Goal: Task Accomplishment & Management: Use online tool/utility

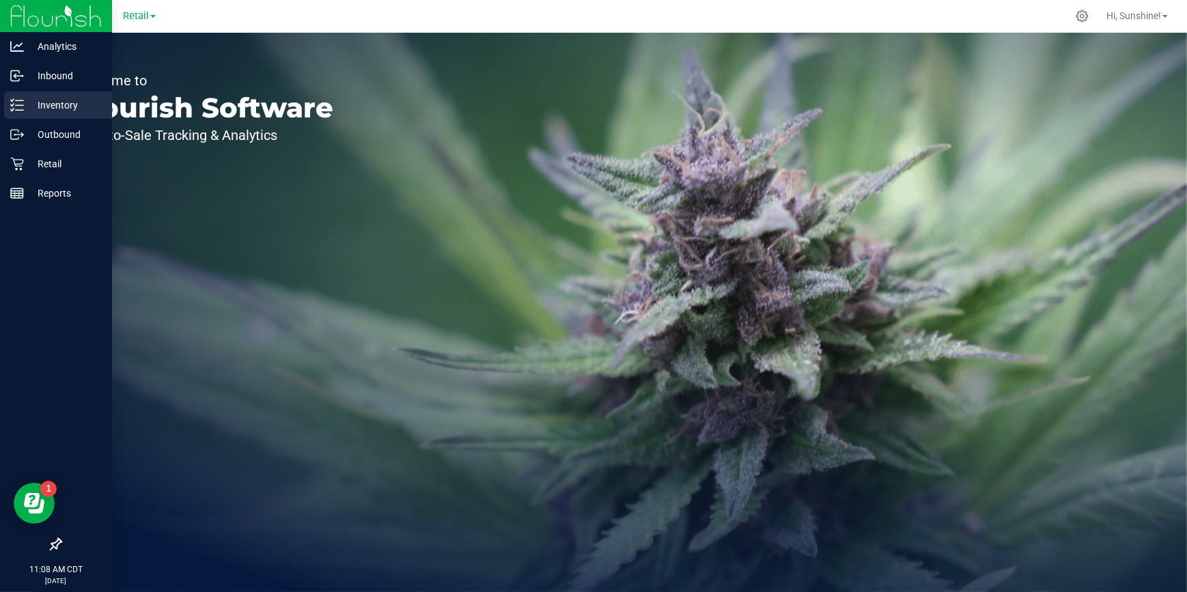
click at [52, 109] on p "Inventory" at bounding box center [65, 105] width 82 height 16
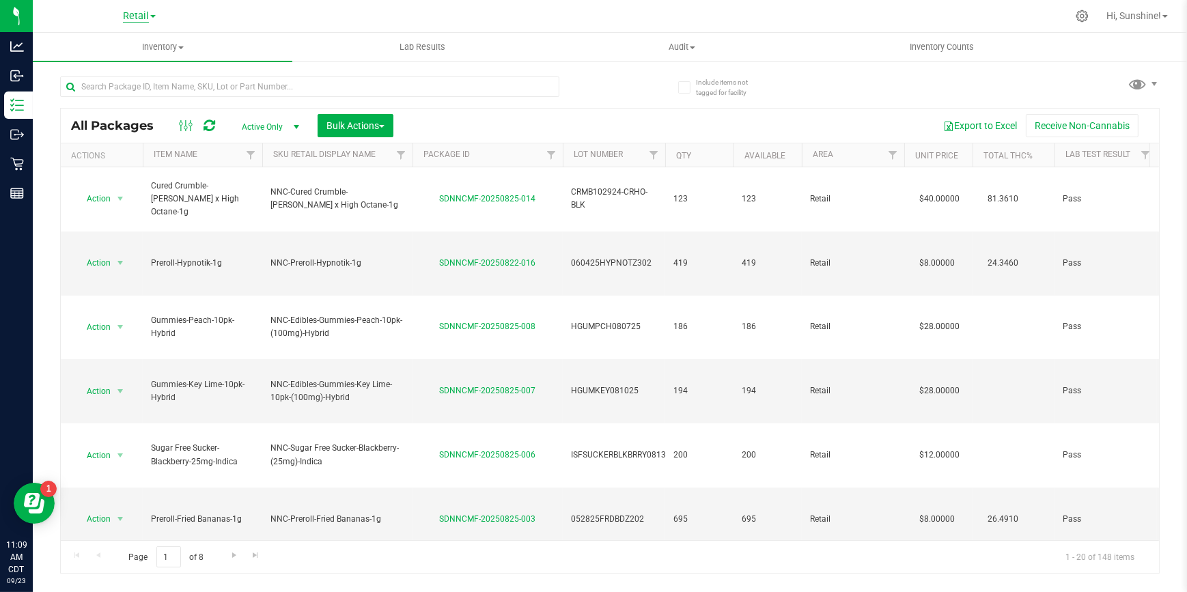
click at [133, 18] on span "Retail" at bounding box center [136, 16] width 26 height 12
click at [131, 61] on link "Manufacturing" at bounding box center [139, 66] width 199 height 18
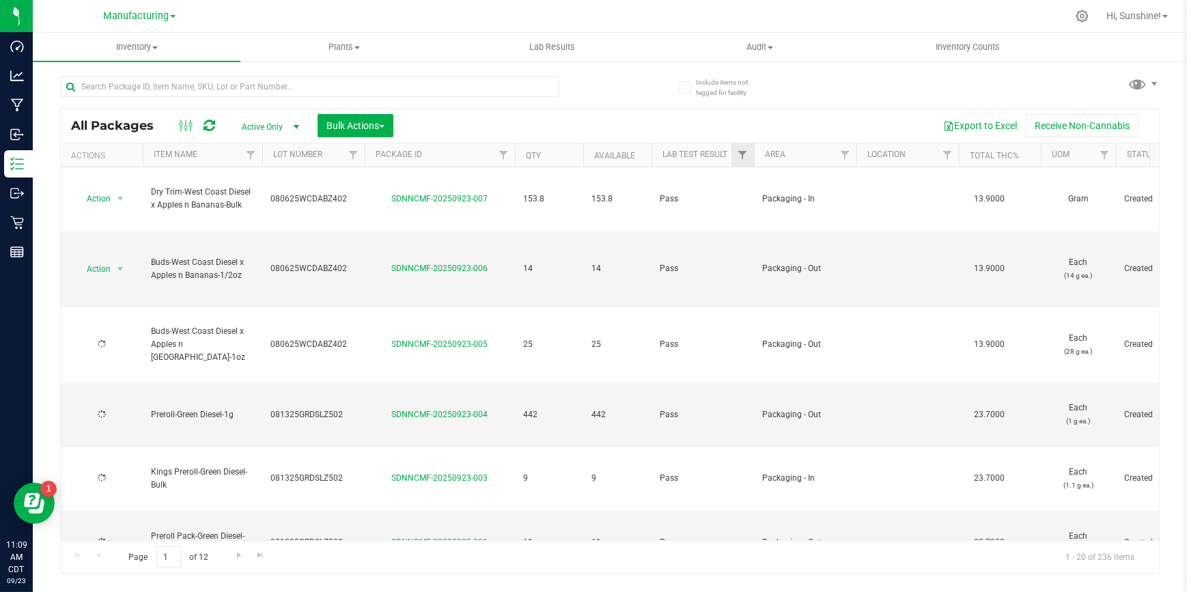
type input "2023-10-03"
click at [842, 159] on span "Filter" at bounding box center [845, 155] width 11 height 11
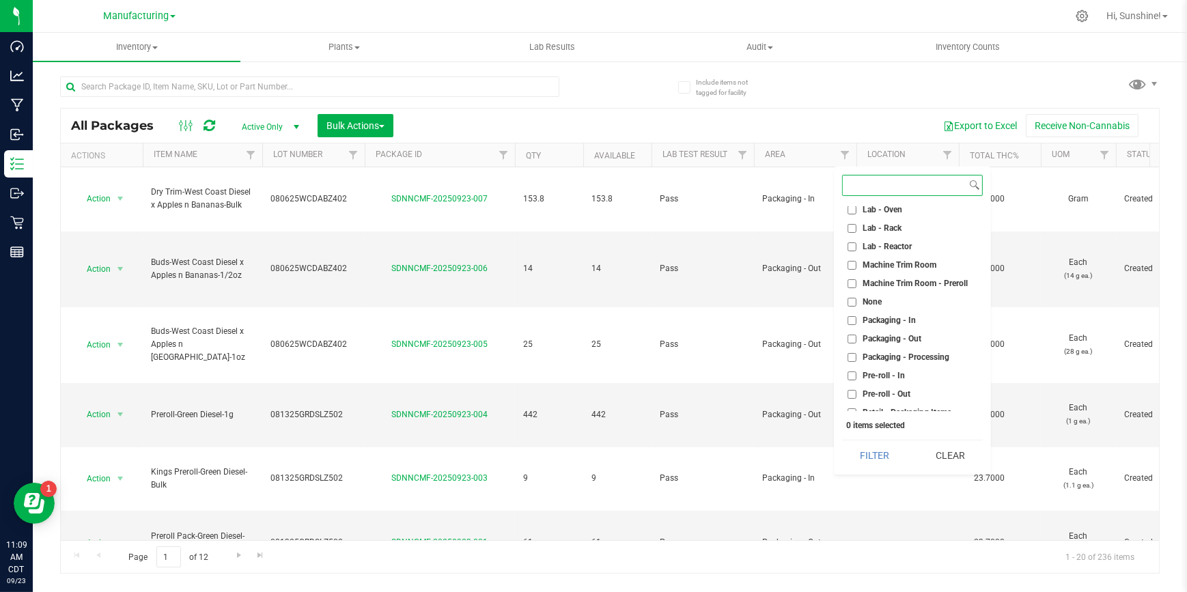
scroll to position [310, 0]
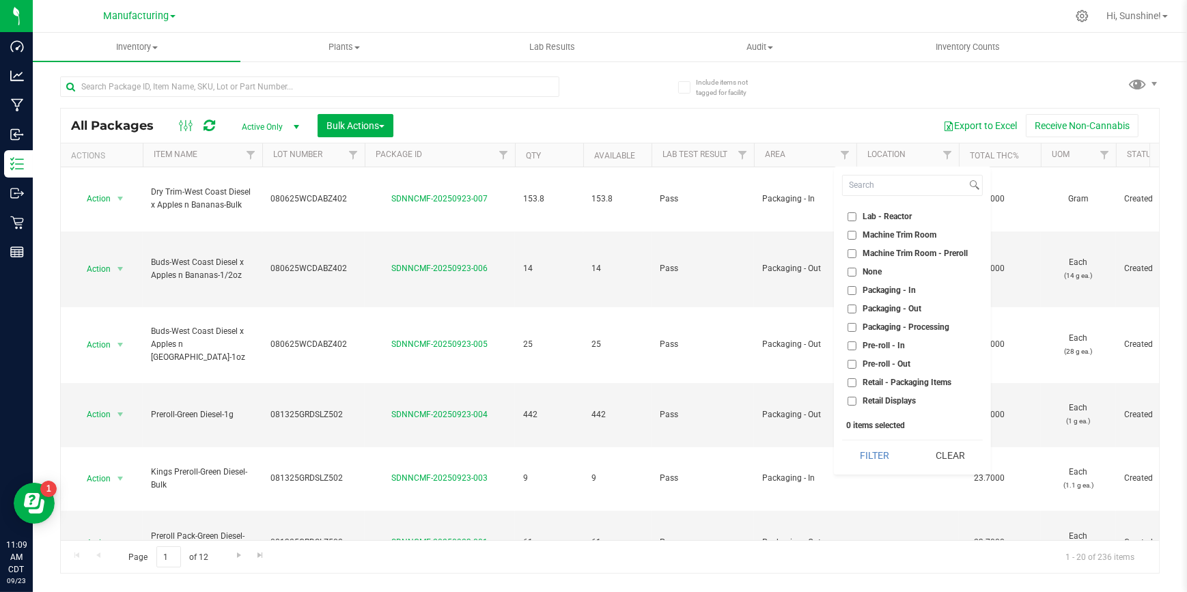
click at [853, 309] on input "Packaging - Out" at bounding box center [852, 309] width 9 height 9
checkbox input "true"
click at [864, 453] on button "Filter" at bounding box center [875, 456] width 66 height 30
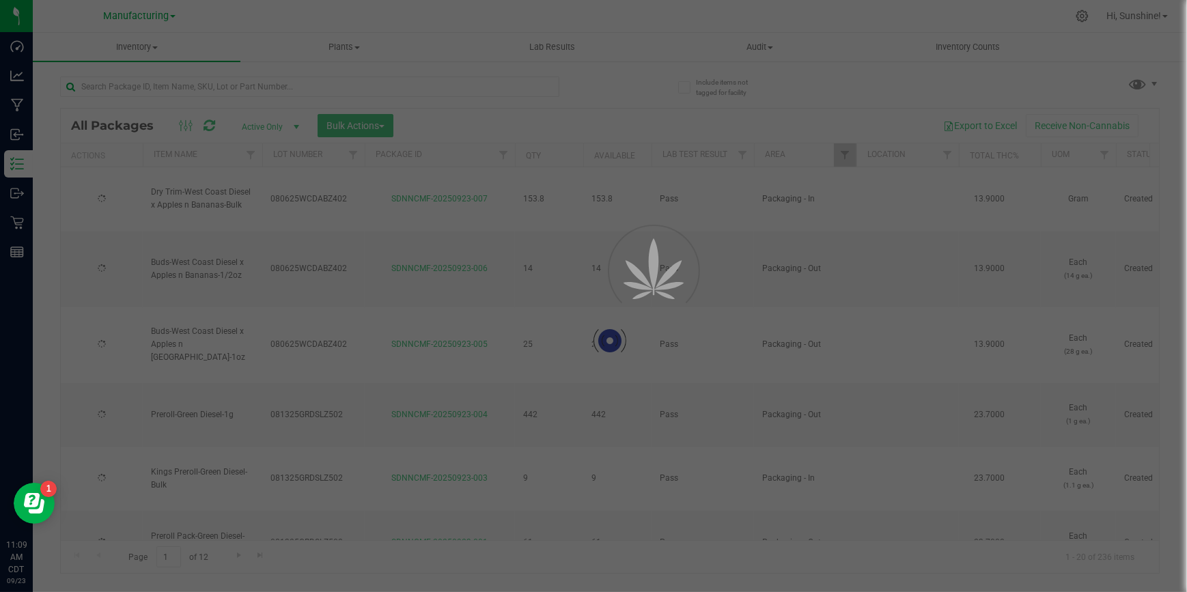
type input "2023-10-03"
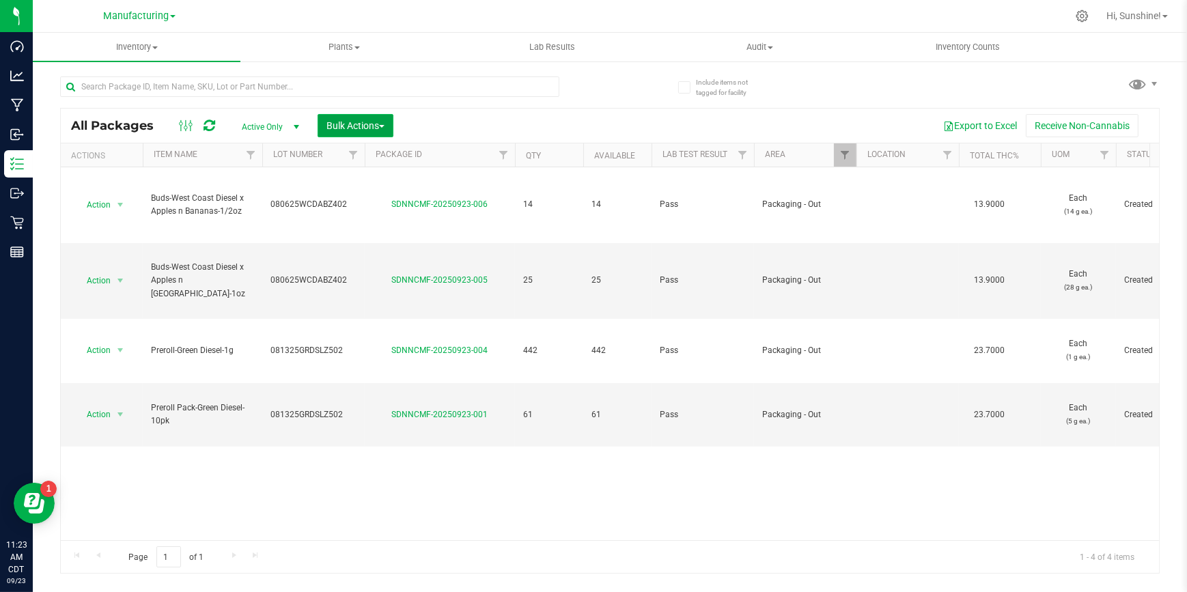
click at [359, 127] on span "Bulk Actions" at bounding box center [356, 125] width 58 height 11
click at [364, 185] on span "Add to outbound order" at bounding box center [372, 181] width 93 height 11
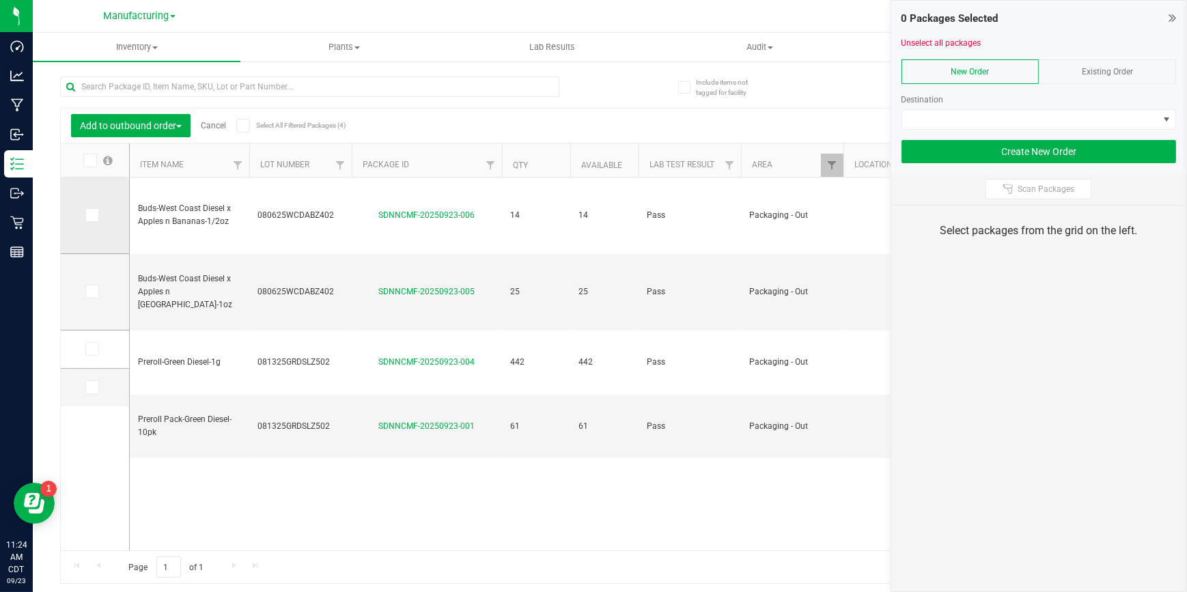
click at [92, 215] on icon at bounding box center [91, 215] width 9 height 0
click at [0, 0] on input "checkbox" at bounding box center [0, 0] width 0 height 0
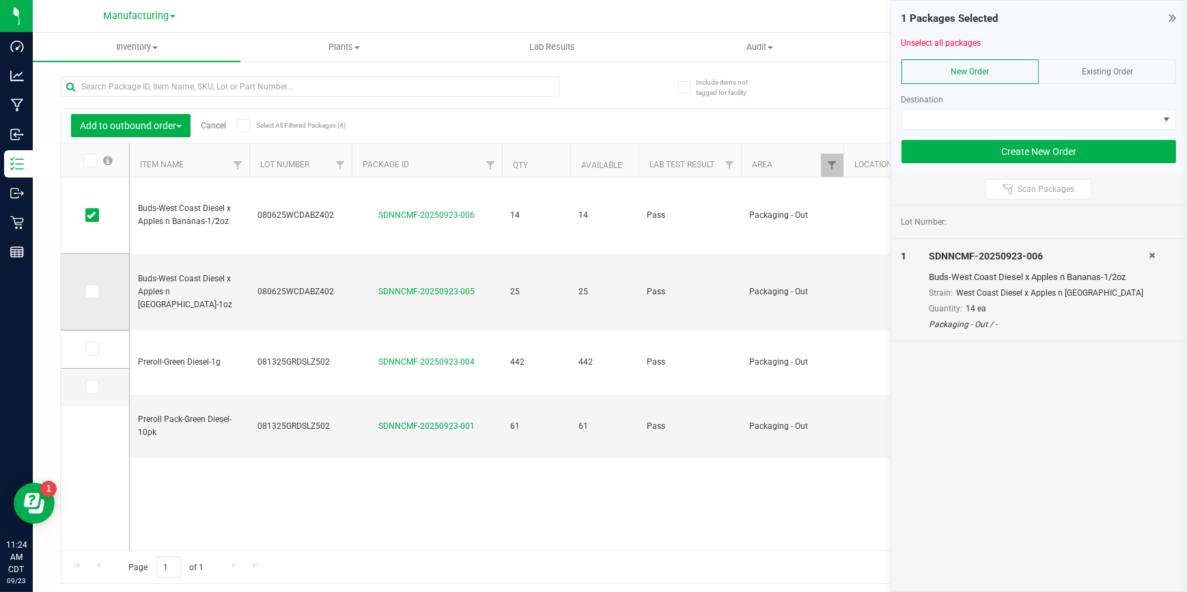
click at [91, 292] on icon at bounding box center [91, 292] width 9 height 0
click at [0, 0] on input "checkbox" at bounding box center [0, 0] width 0 height 0
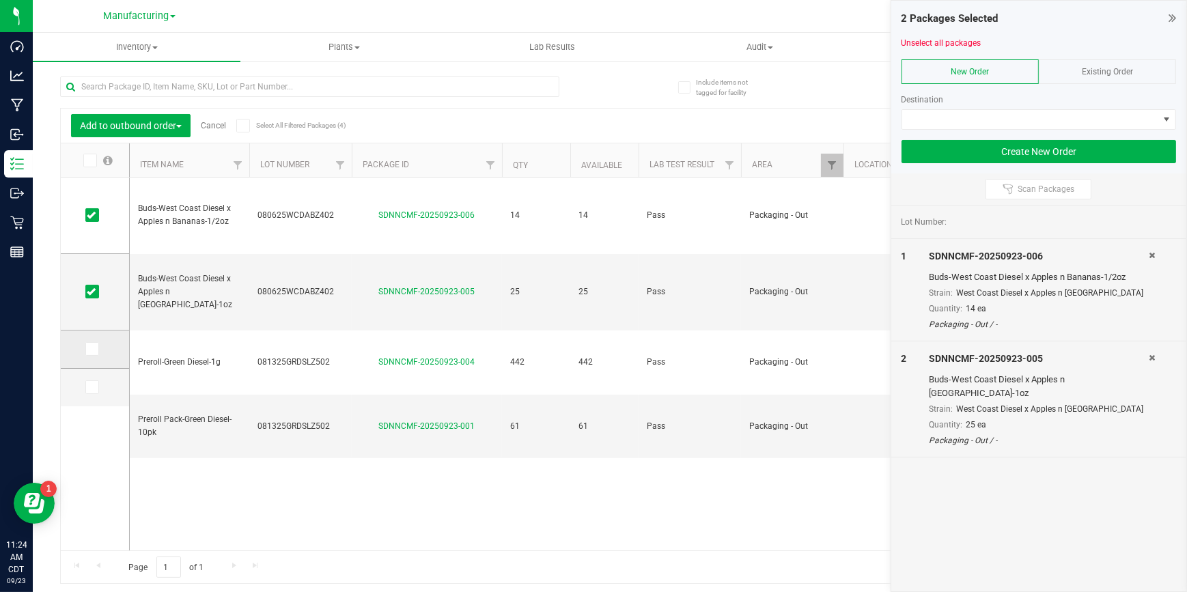
click at [89, 349] on icon at bounding box center [91, 349] width 9 height 0
click at [0, 0] on input "checkbox" at bounding box center [0, 0] width 0 height 0
click at [89, 381] on span at bounding box center [92, 388] width 14 height 14
click at [0, 0] on input "checkbox" at bounding box center [0, 0] width 0 height 0
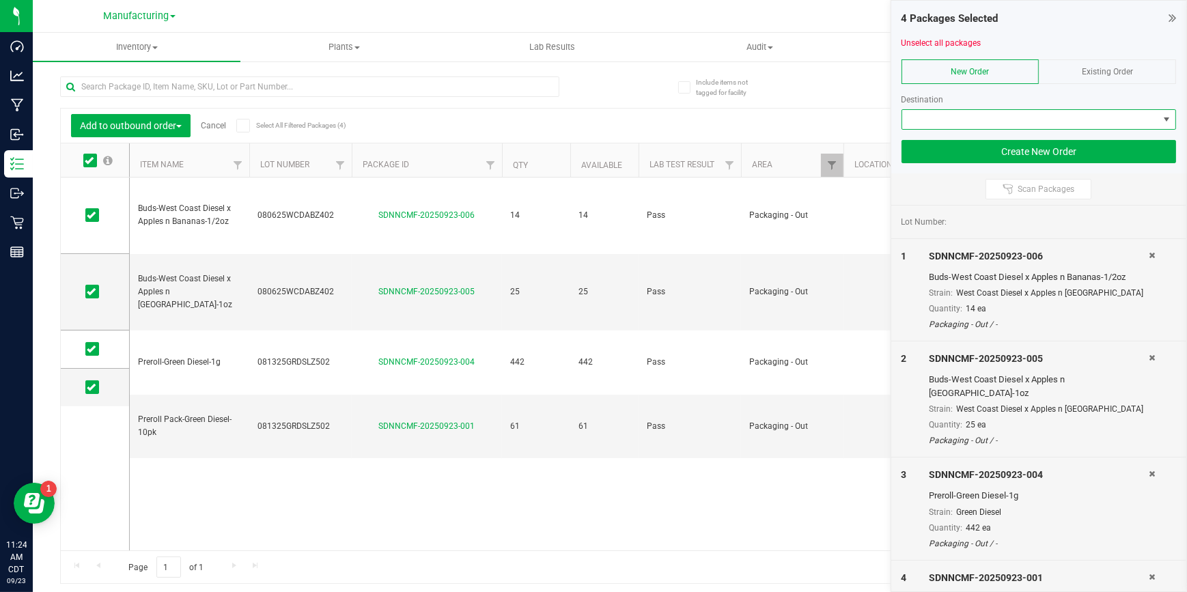
click at [977, 116] on span at bounding box center [1030, 119] width 257 height 19
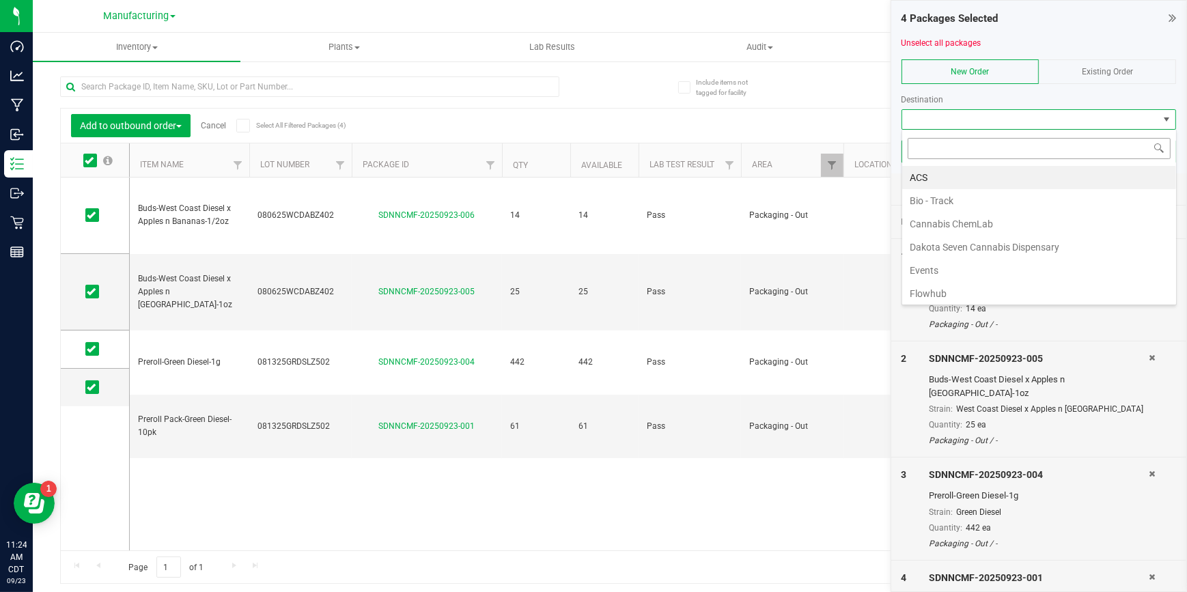
scroll to position [20, 275]
click at [959, 289] on li "Flowhub" at bounding box center [1039, 293] width 274 height 23
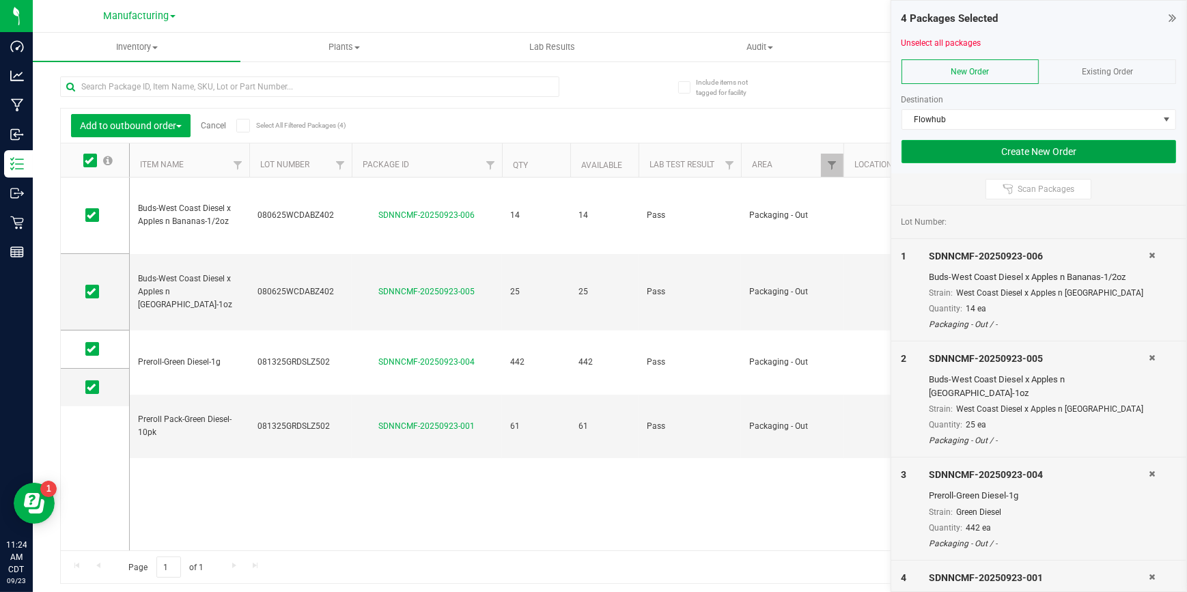
click at [1022, 146] on button "Create New Order" at bounding box center [1039, 151] width 275 height 23
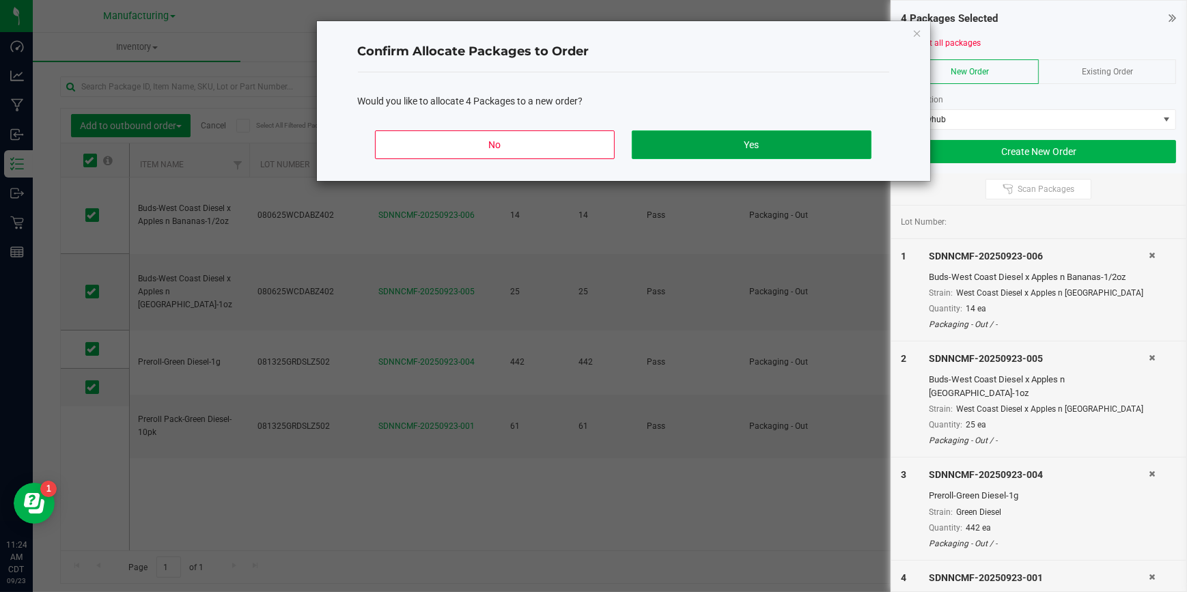
click at [778, 145] on button "Yes" at bounding box center [751, 144] width 239 height 29
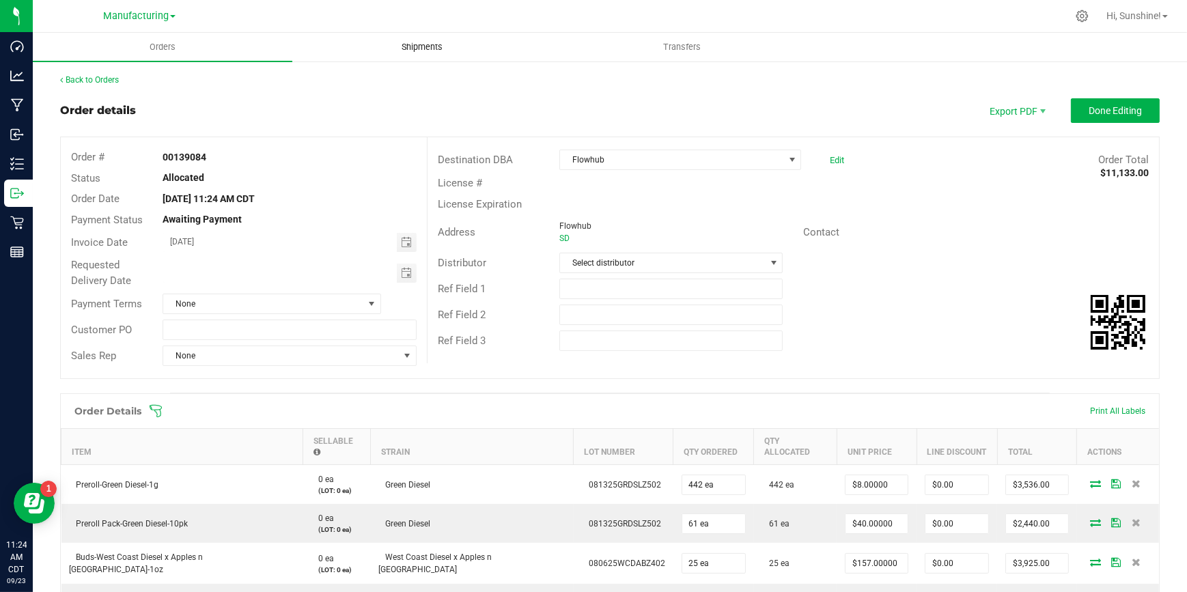
click at [410, 51] on span "Shipments" at bounding box center [422, 47] width 78 height 12
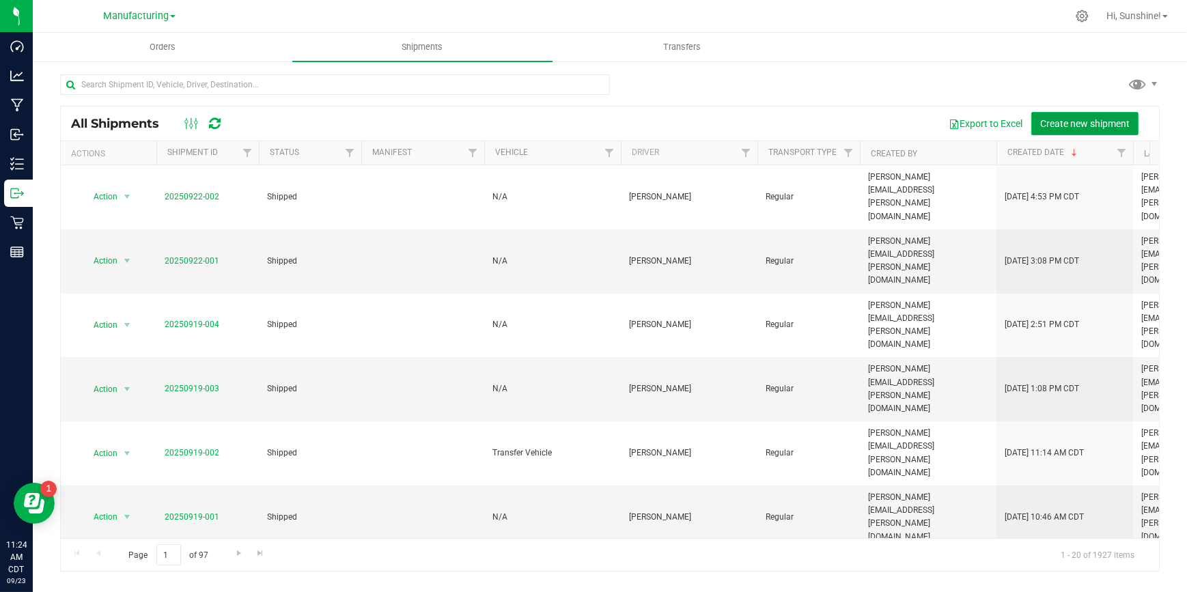
click at [1075, 124] on span "Create new shipment" at bounding box center [1084, 123] width 89 height 11
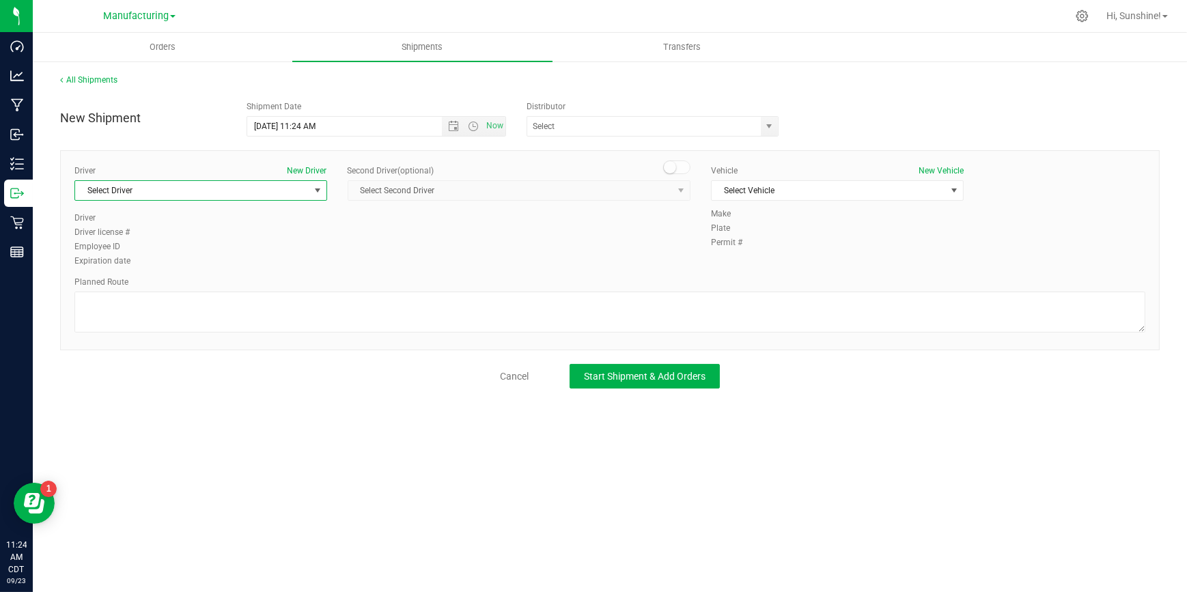
drag, startPoint x: 292, startPoint y: 180, endPoint x: 283, endPoint y: 184, distance: 9.2
click at [291, 180] on span "Select Driver" at bounding box center [200, 190] width 253 height 20
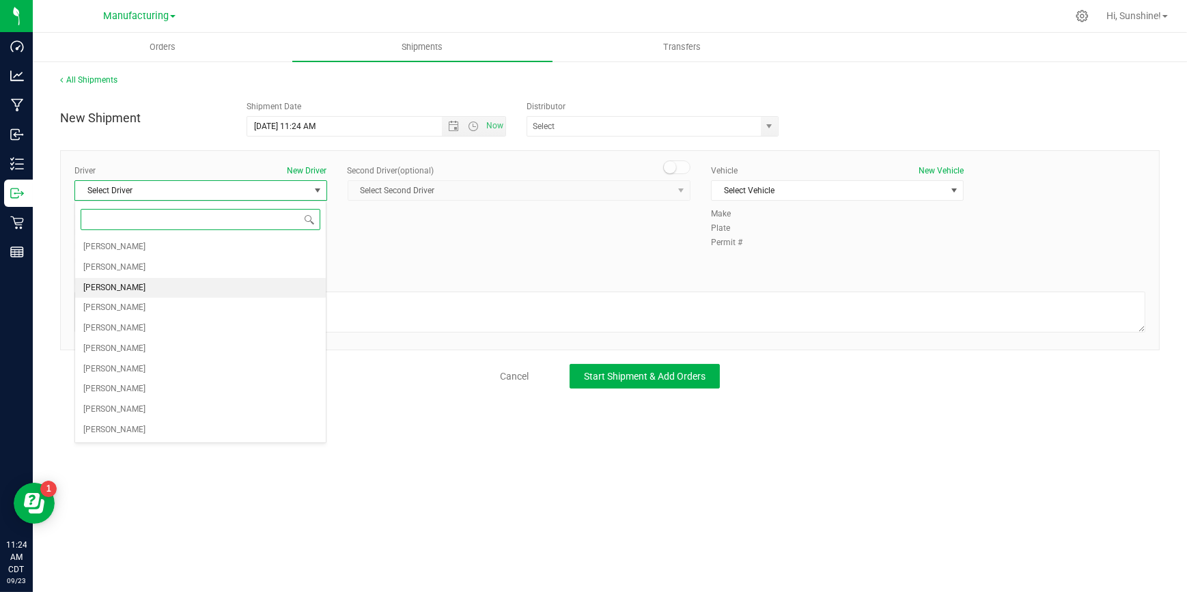
click at [210, 290] on li "[PERSON_NAME]" at bounding box center [200, 288] width 251 height 20
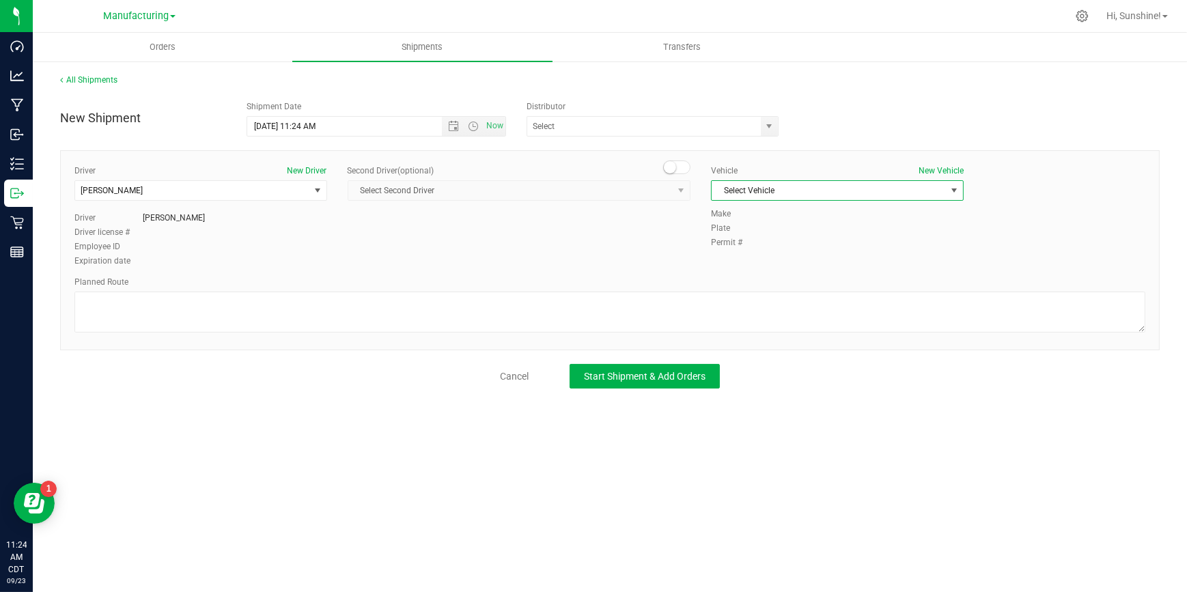
click at [729, 193] on span "Select Vehicle" at bounding box center [829, 190] width 234 height 19
click at [733, 217] on li "N/A" at bounding box center [837, 214] width 251 height 20
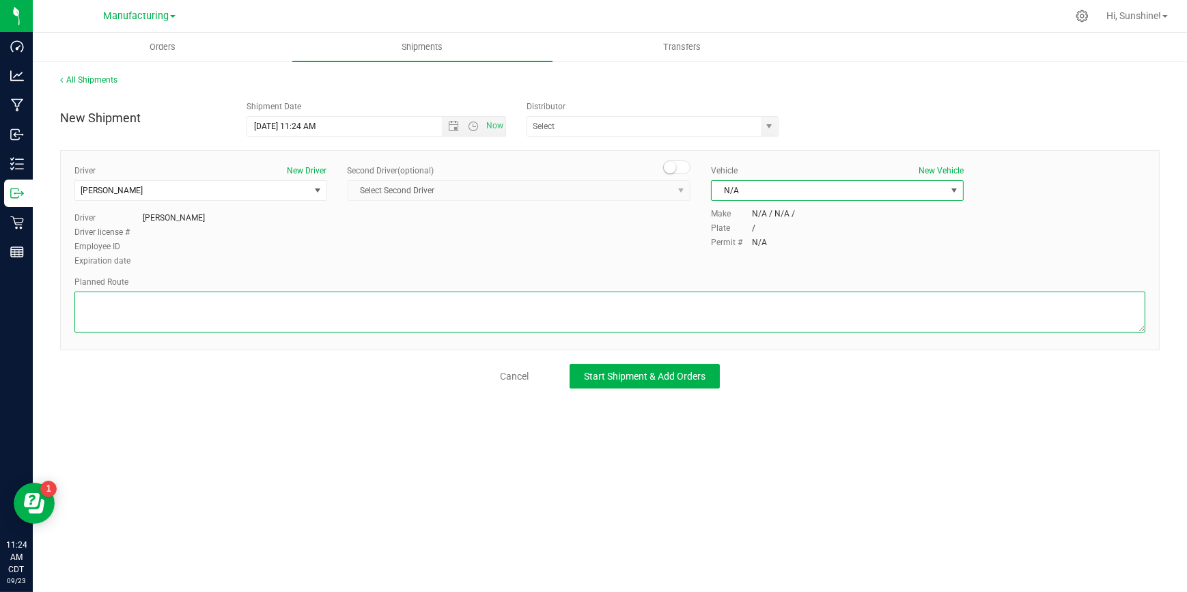
click at [212, 315] on textarea at bounding box center [609, 312] width 1071 height 41
type textarea "PACKAGING TO STOCKROOM"
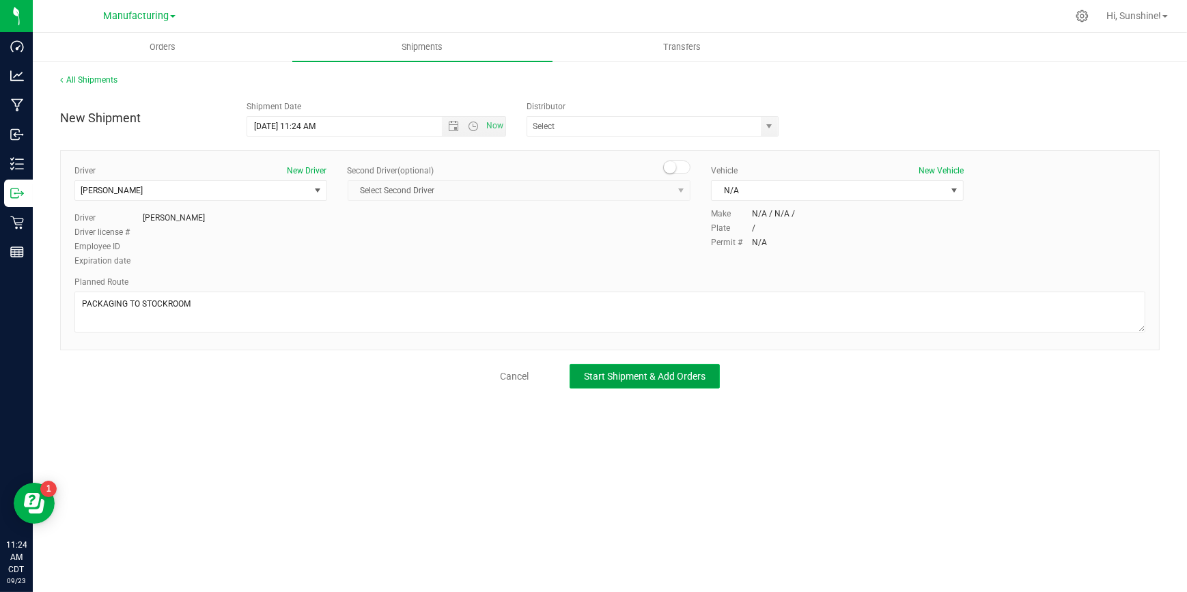
click at [617, 381] on span "Start Shipment & Add Orders" at bounding box center [645, 376] width 122 height 11
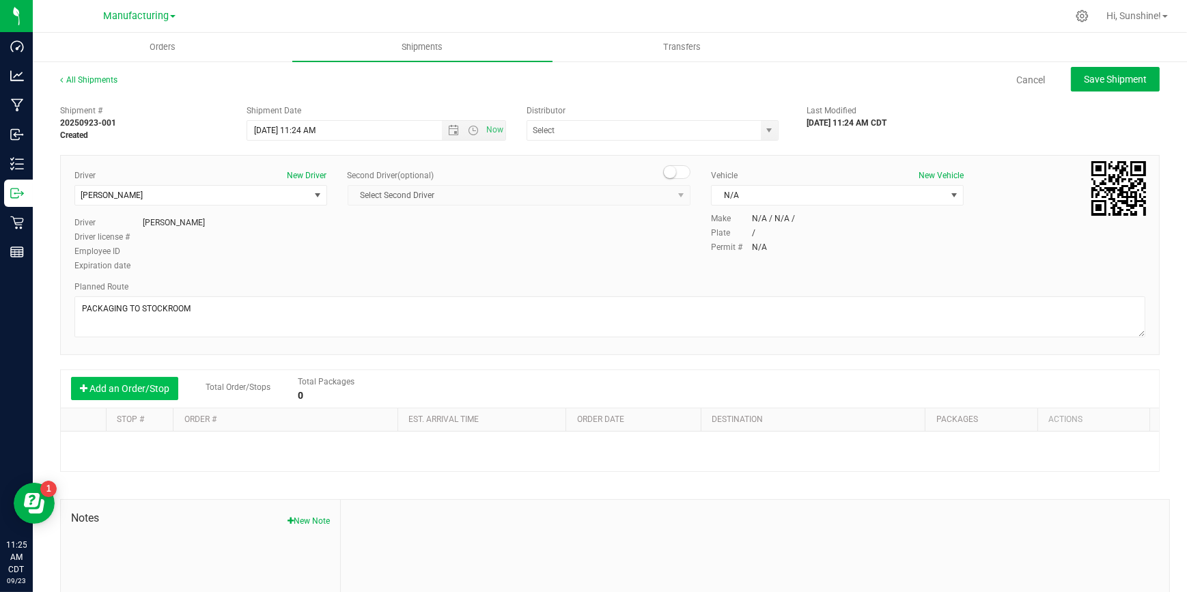
click at [163, 383] on button "Add an Order/Stop" at bounding box center [124, 388] width 107 height 23
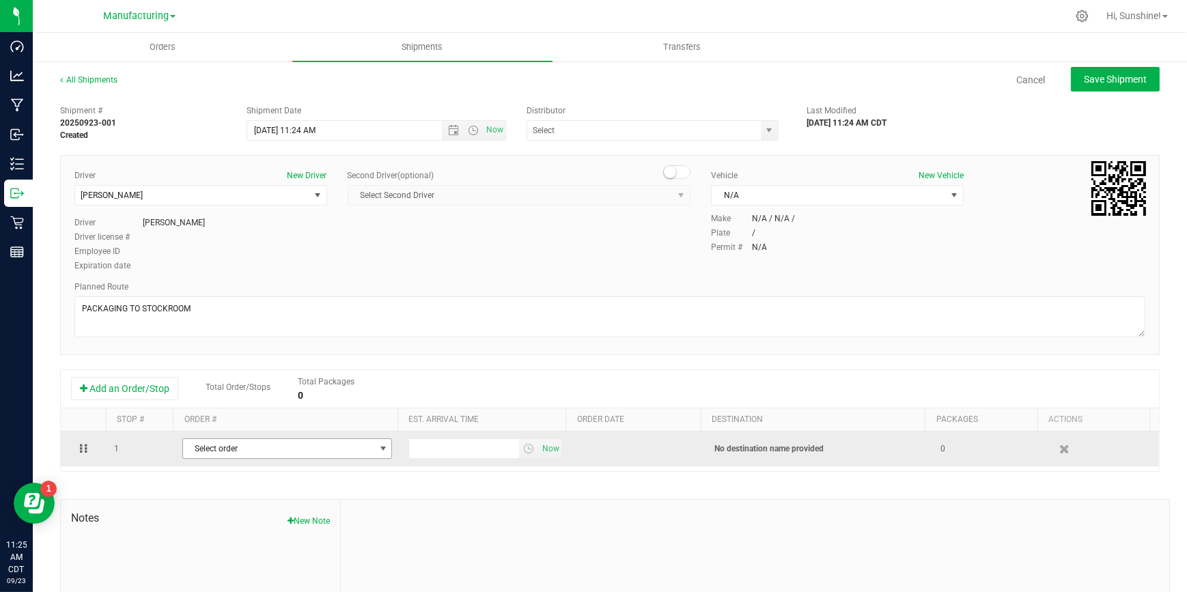
click at [191, 451] on span "Select order" at bounding box center [279, 448] width 192 height 19
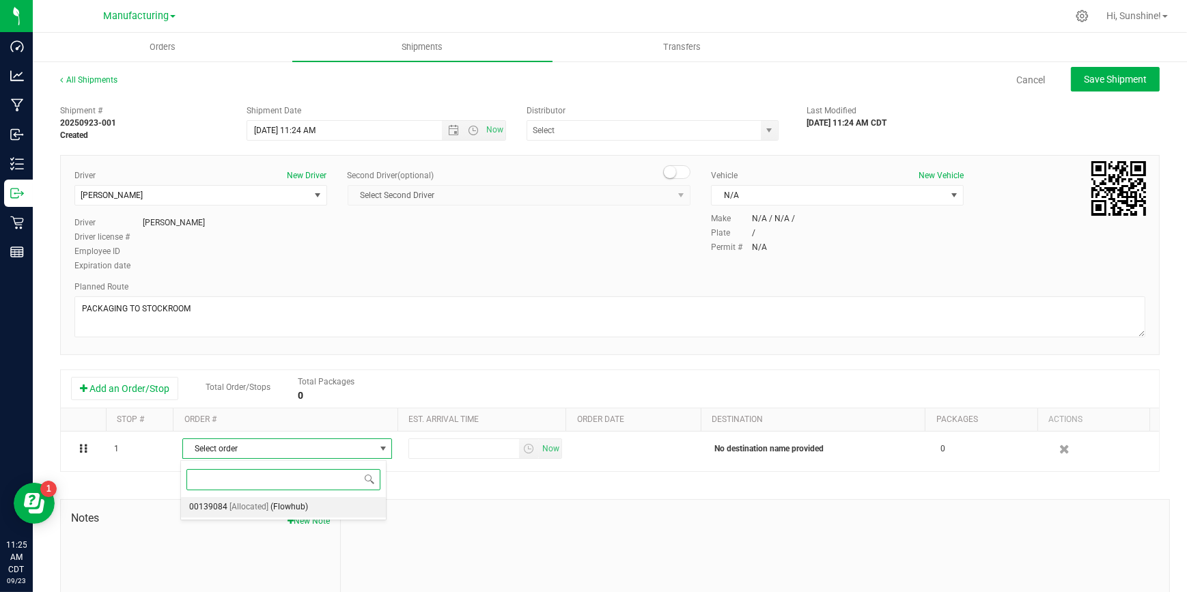
click at [223, 510] on span "00139084" at bounding box center [208, 508] width 38 height 18
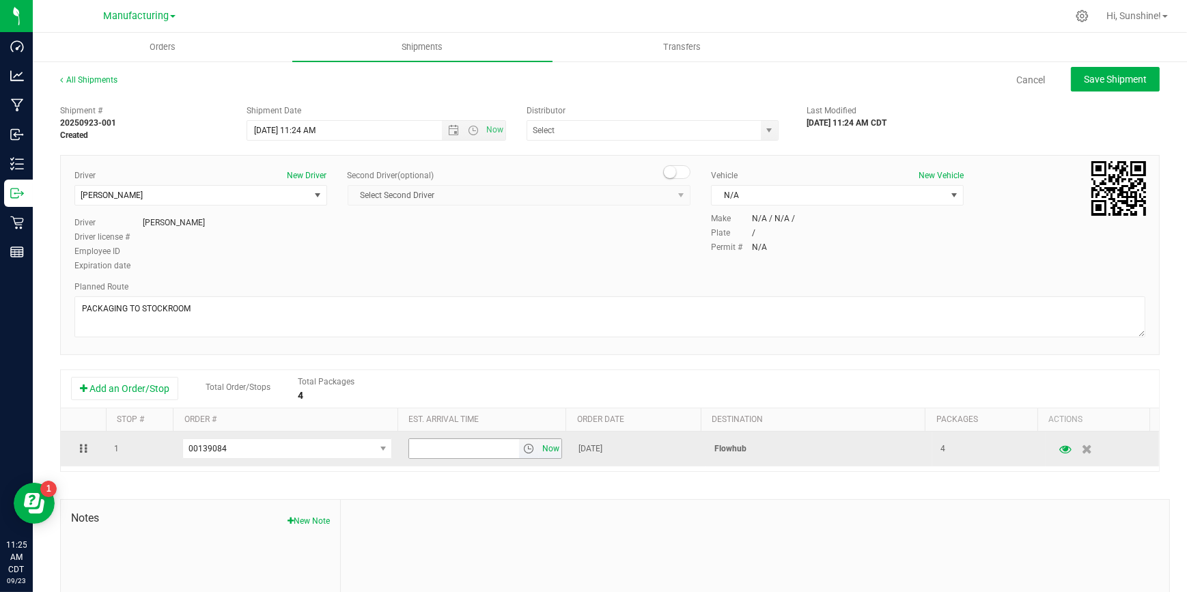
click at [540, 452] on span "Now" at bounding box center [551, 449] width 23 height 20
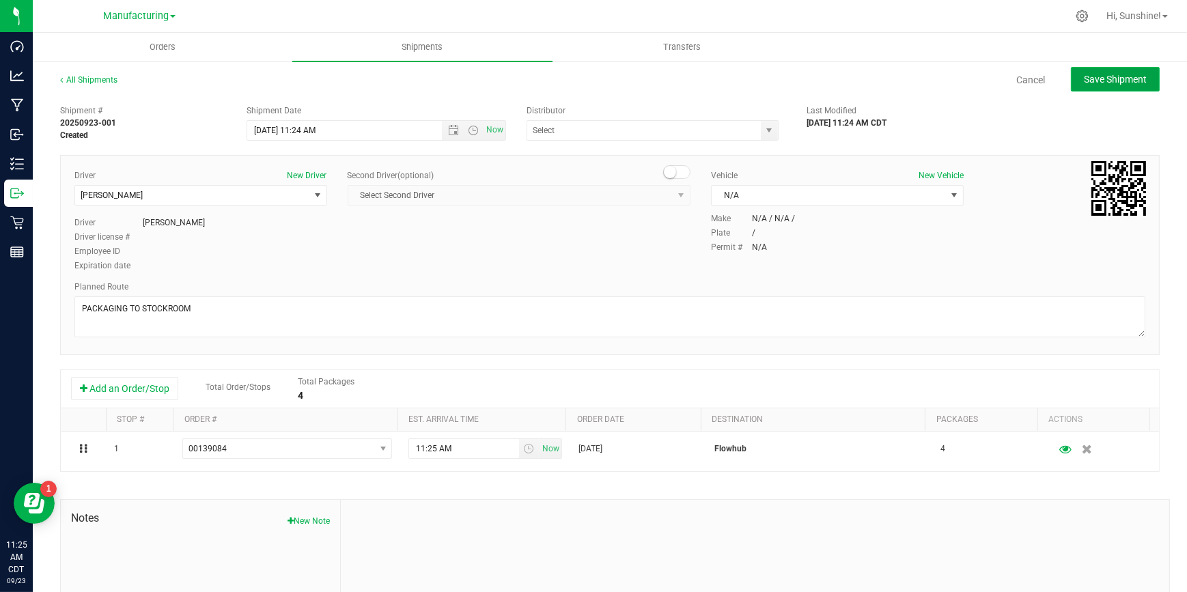
click at [1098, 86] on button "Save Shipment" at bounding box center [1115, 79] width 89 height 25
type input "[DATE] 4:24 PM"
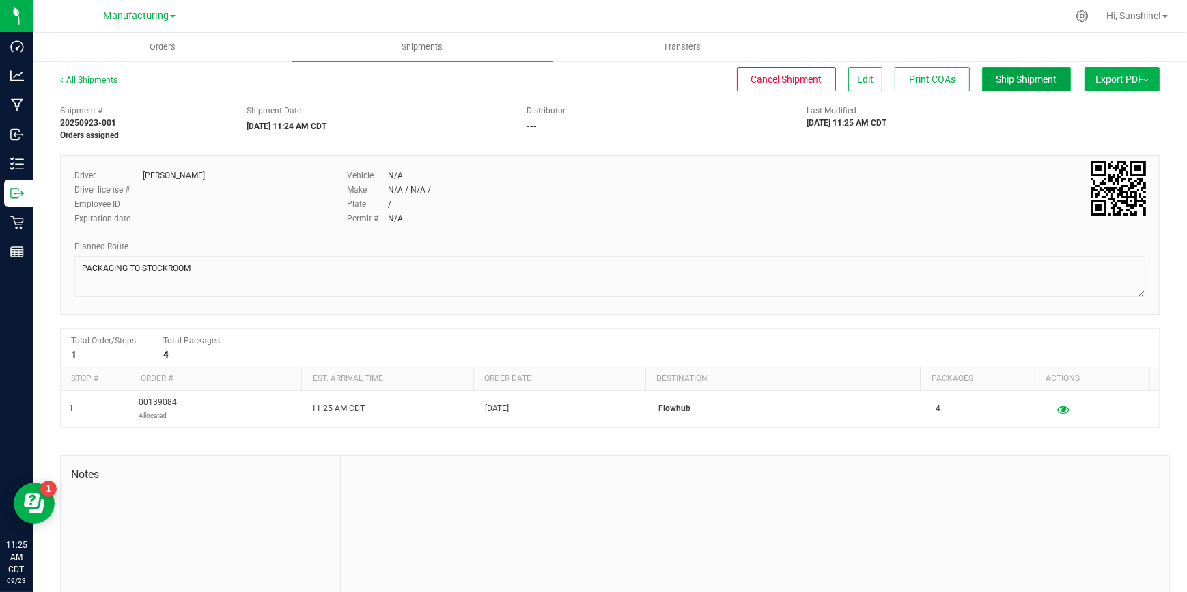
click at [997, 84] on span "Ship Shipment" at bounding box center [1027, 79] width 61 height 11
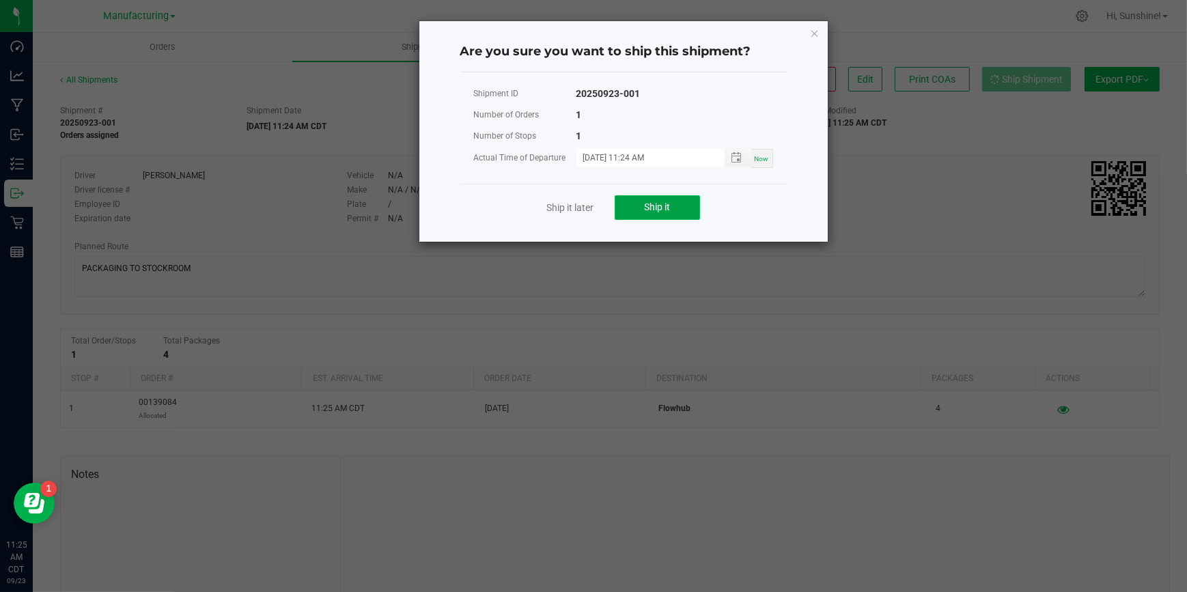
click at [648, 215] on button "Ship it" at bounding box center [657, 207] width 85 height 25
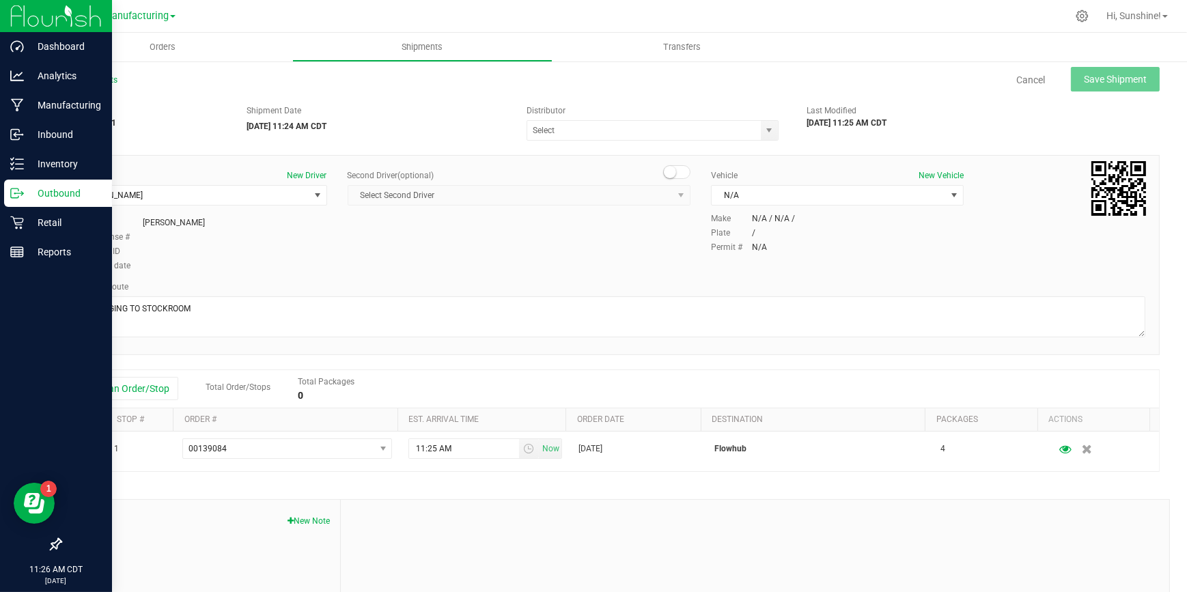
click at [53, 195] on p "Outbound" at bounding box center [65, 193] width 82 height 16
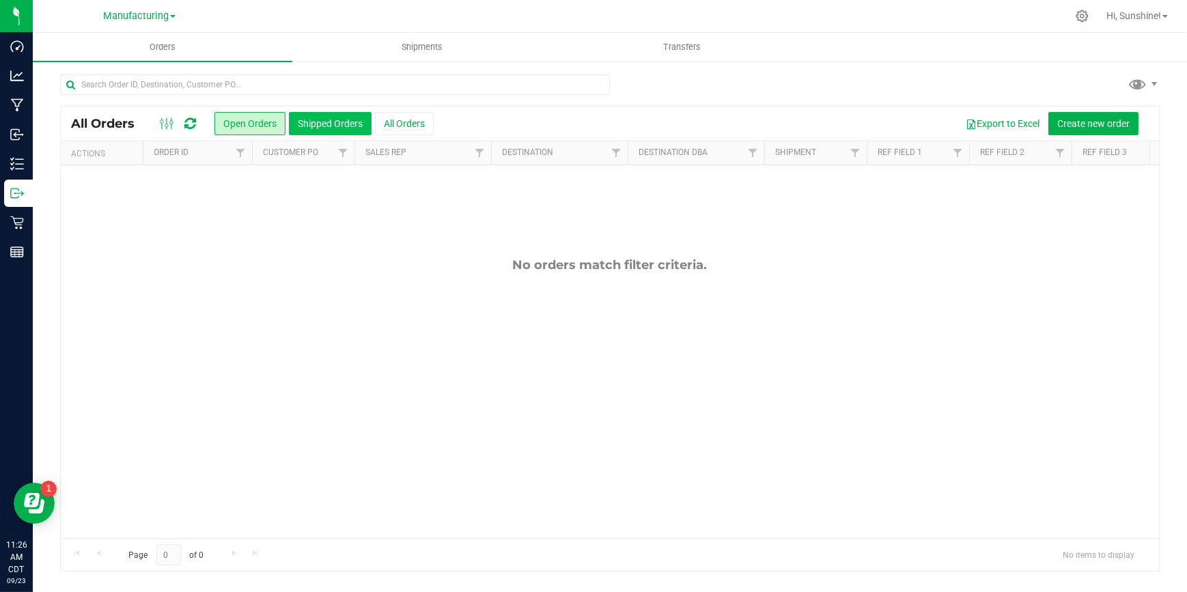
click at [314, 121] on button "Shipped Orders" at bounding box center [330, 123] width 83 height 23
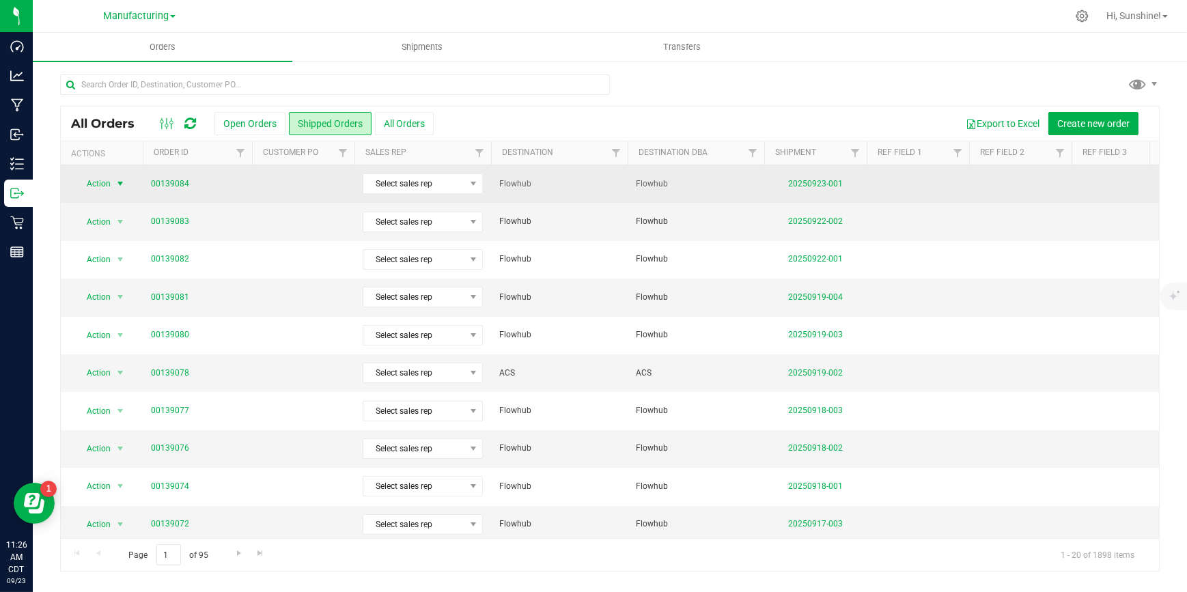
click at [98, 185] on span "Action" at bounding box center [92, 183] width 37 height 19
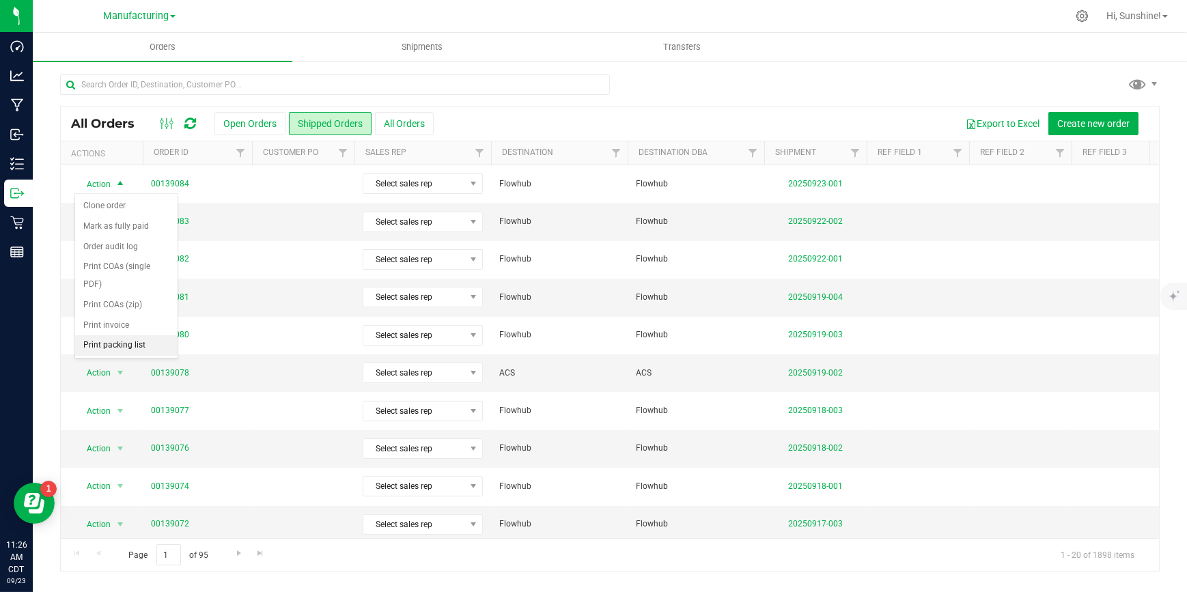
click at [112, 335] on li "Print packing list" at bounding box center [126, 345] width 102 height 20
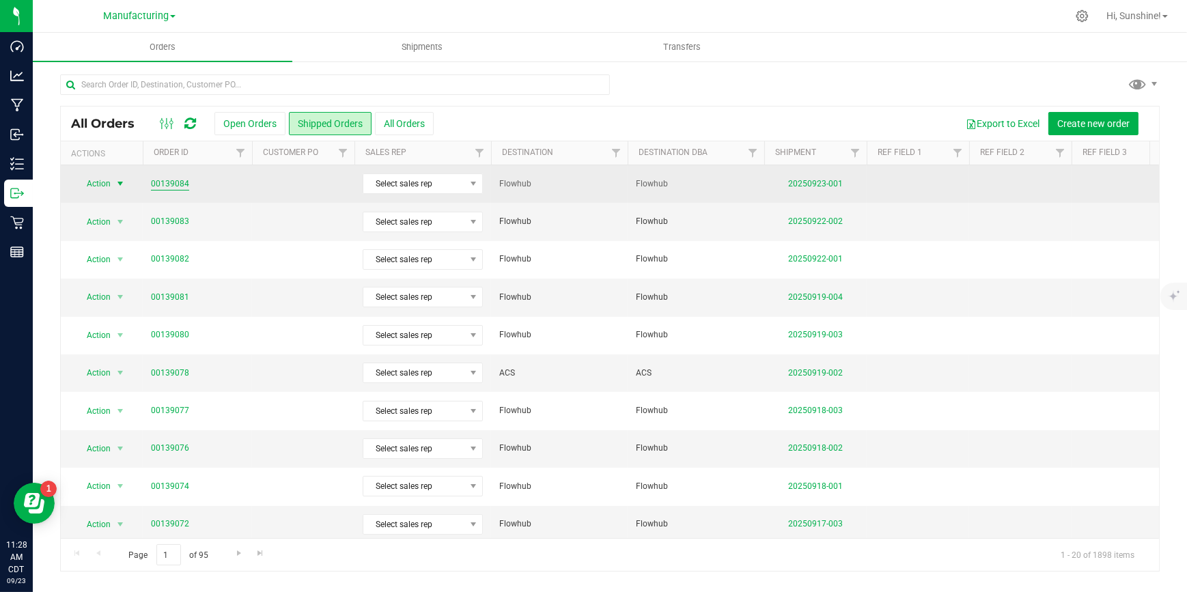
click at [179, 186] on link "00139084" at bounding box center [170, 184] width 38 height 13
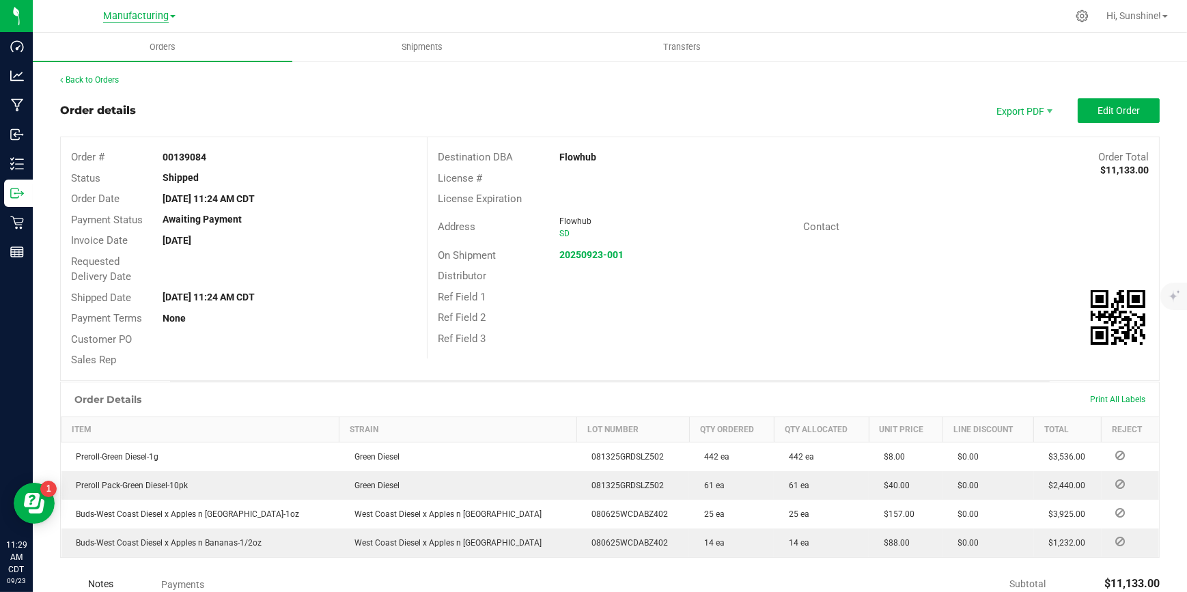
click at [147, 18] on span "Manufacturing" at bounding box center [136, 16] width 66 height 12
click at [102, 87] on link "Retail" at bounding box center [139, 84] width 199 height 18
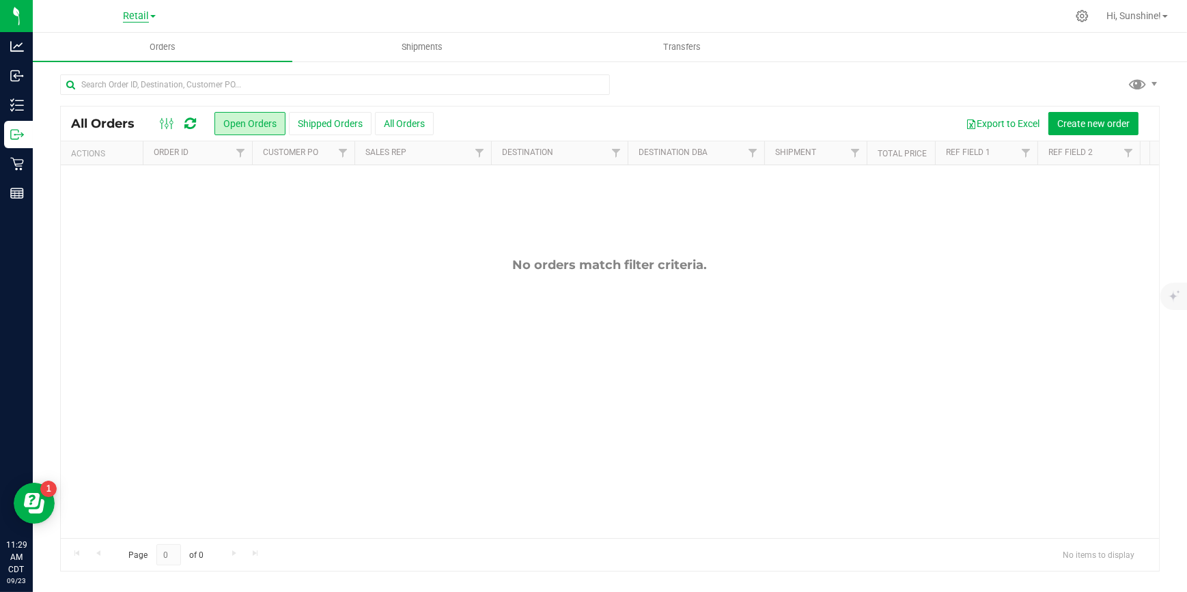
click at [136, 17] on span "Retail" at bounding box center [136, 16] width 26 height 12
click at [130, 69] on link "Manufacturing" at bounding box center [139, 66] width 199 height 18
click at [1081, 18] on icon at bounding box center [1082, 16] width 14 height 14
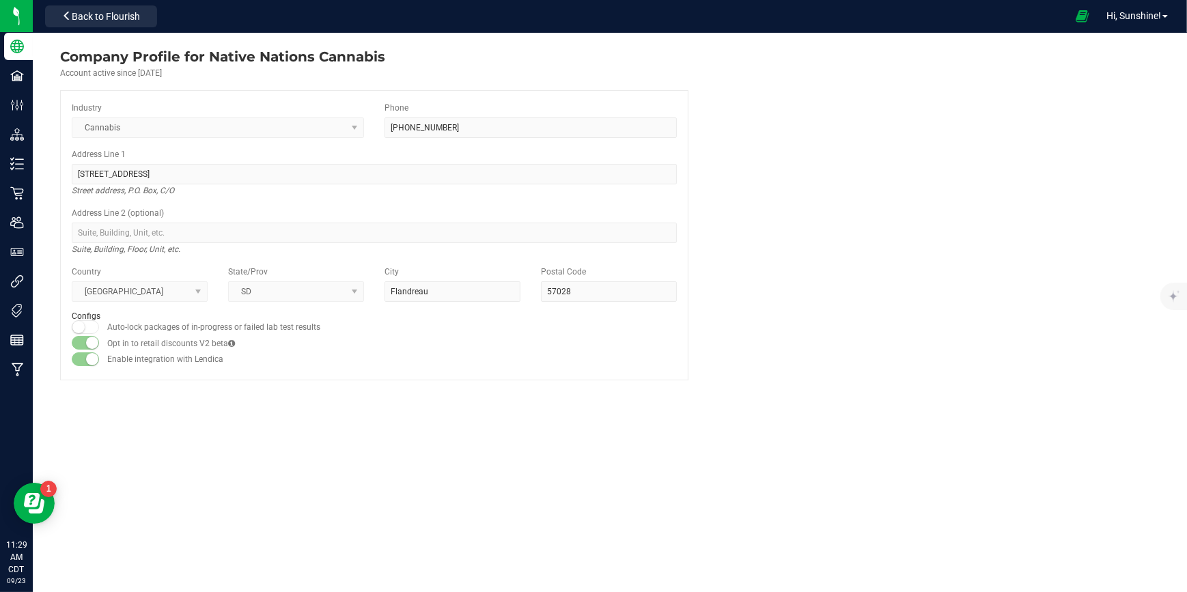
drag, startPoint x: 497, startPoint y: 417, endPoint x: 474, endPoint y: 410, distance: 24.4
click at [491, 417] on div "Company Profile for Native Nations Cannabis Account active since [DATE] Industr…" at bounding box center [610, 312] width 1154 height 559
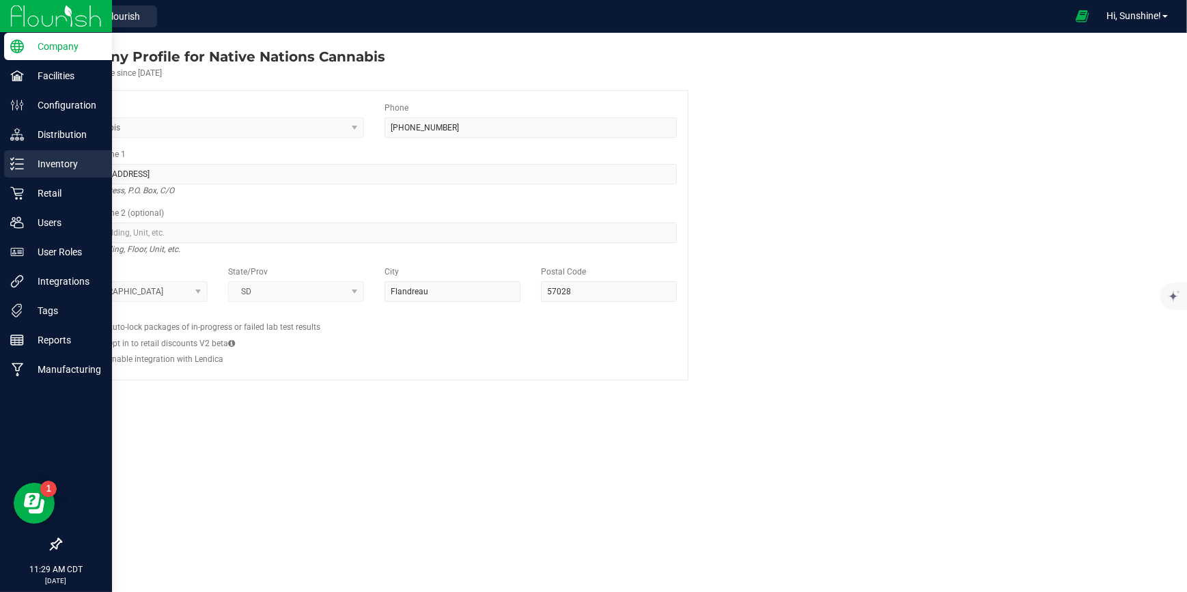
click at [61, 162] on p "Inventory" at bounding box center [65, 164] width 82 height 16
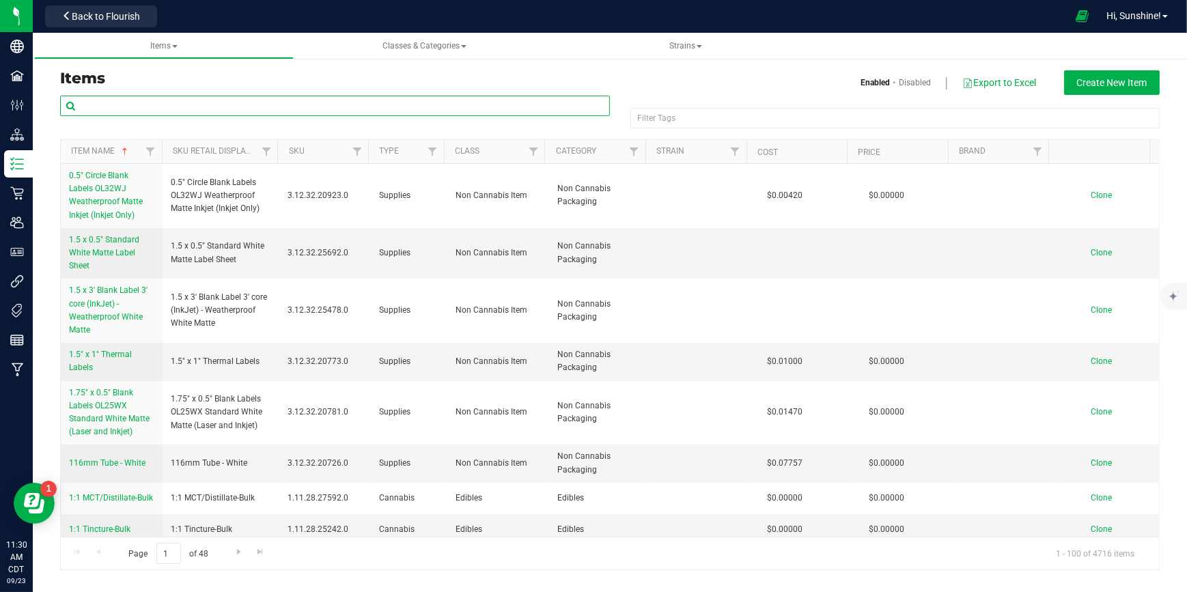
click at [157, 103] on input "text" at bounding box center [335, 106] width 550 height 20
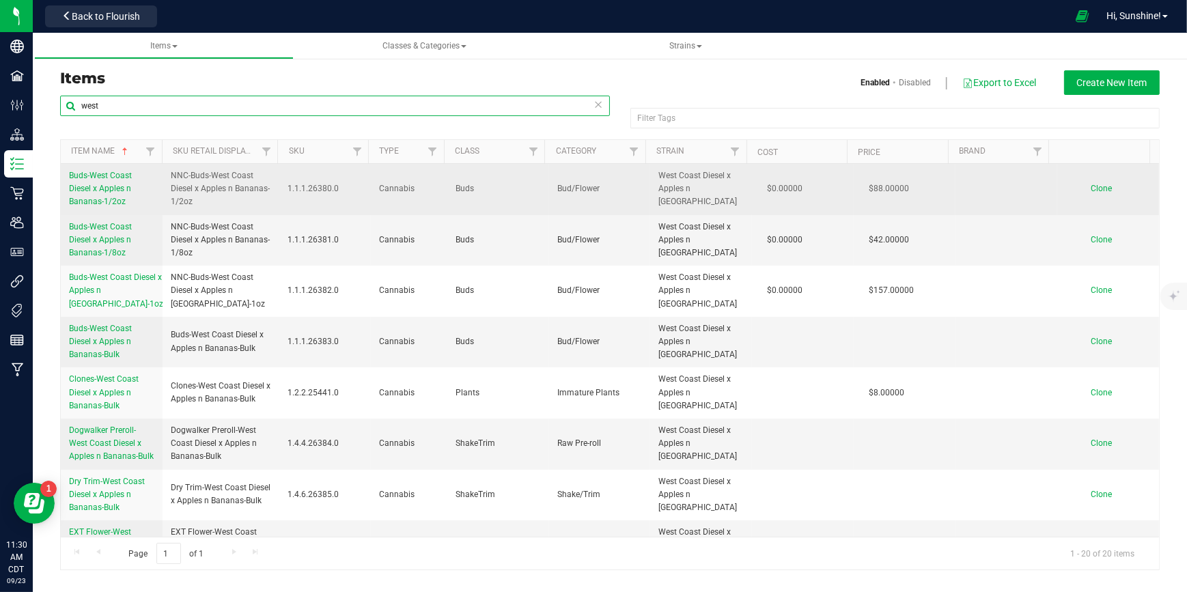
type input "west"
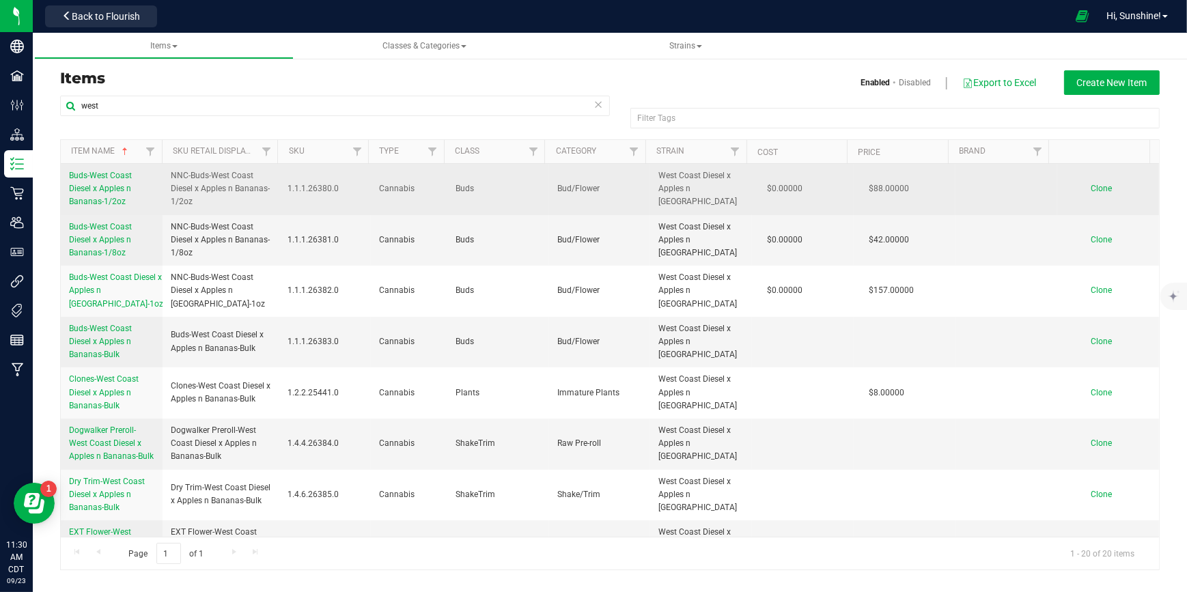
click at [112, 191] on span "Buds-West Coast Diesel x Apples n Bananas-1/2oz" at bounding box center [100, 189] width 63 height 36
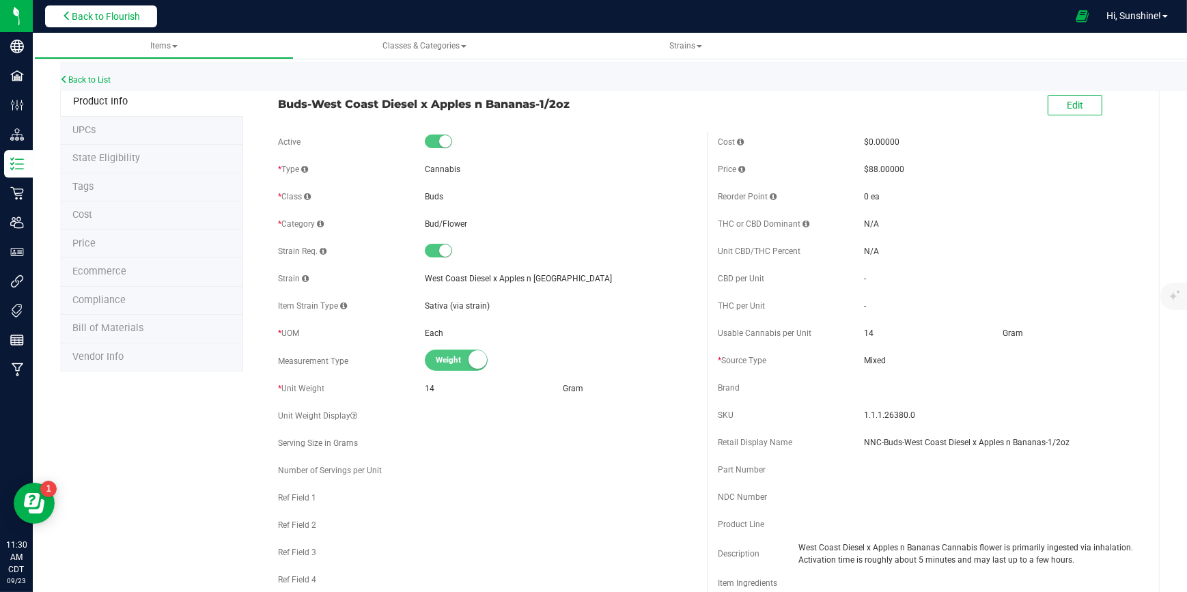
click at [101, 19] on span "Back to Flourish" at bounding box center [106, 16] width 68 height 11
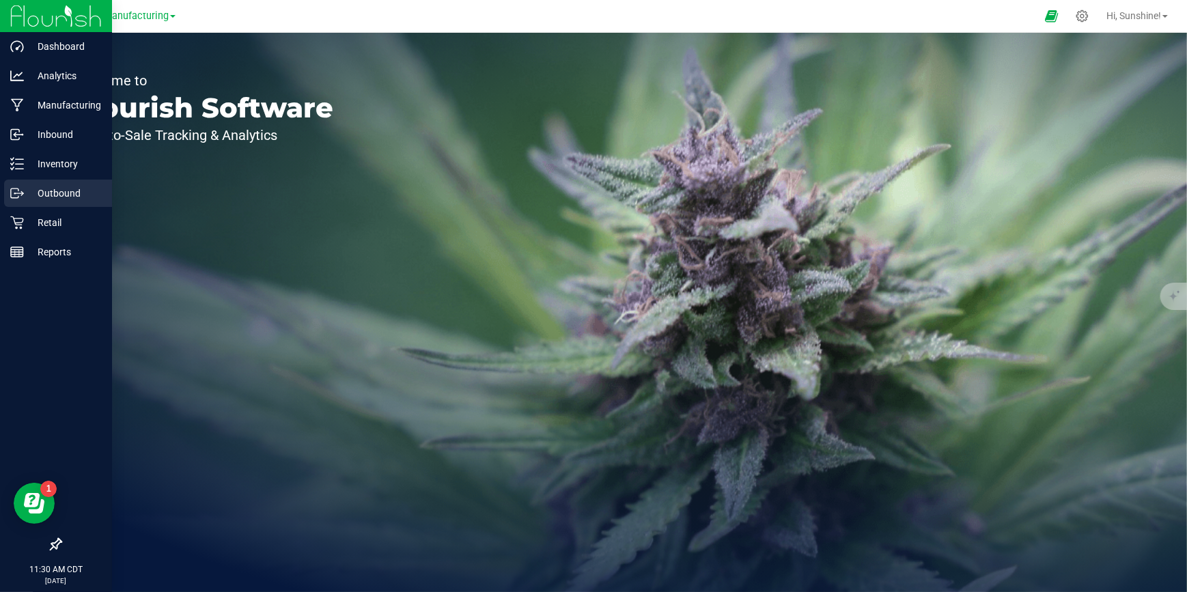
click at [50, 195] on p "Outbound" at bounding box center [65, 193] width 82 height 16
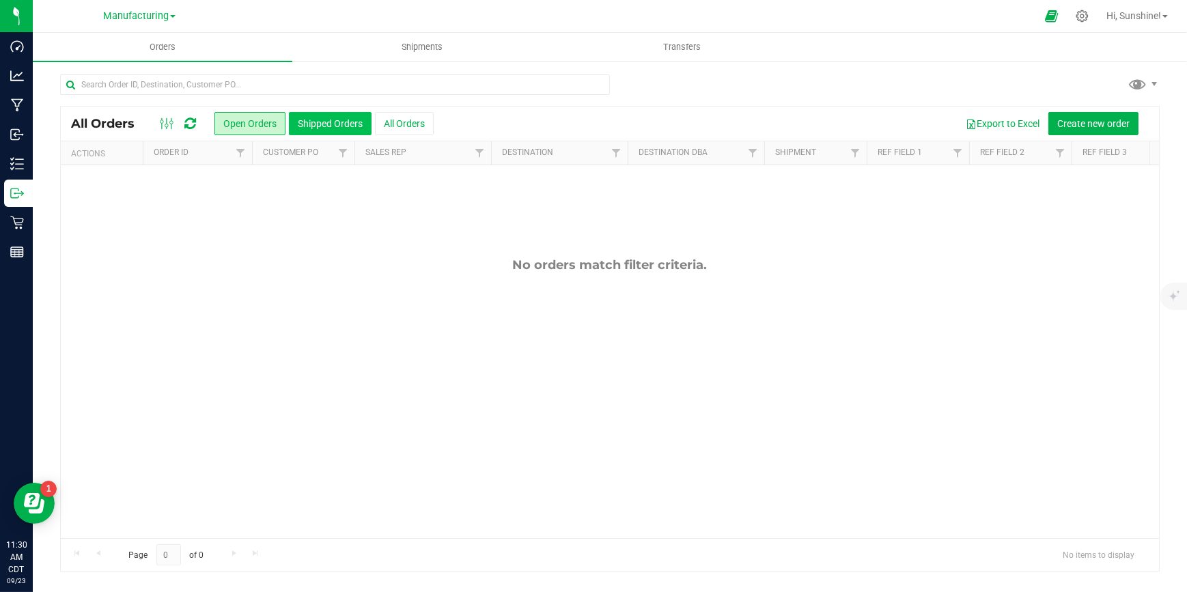
click at [317, 126] on button "Shipped Orders" at bounding box center [330, 123] width 83 height 23
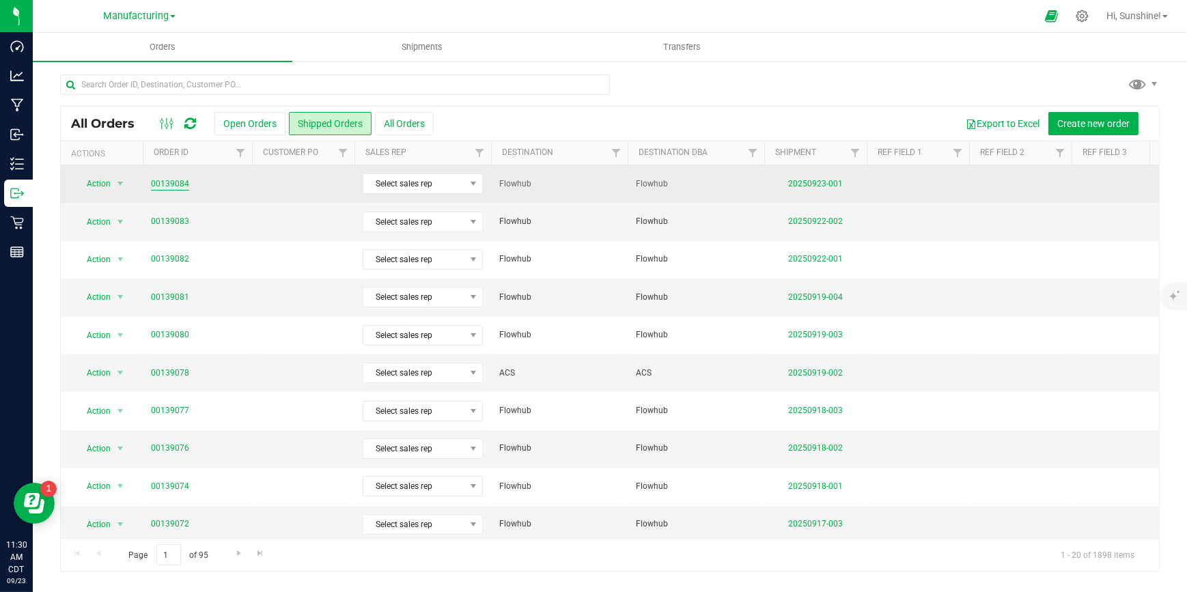
click at [170, 182] on link "00139084" at bounding box center [170, 184] width 38 height 13
click at [100, 183] on span "Action" at bounding box center [92, 183] width 37 height 19
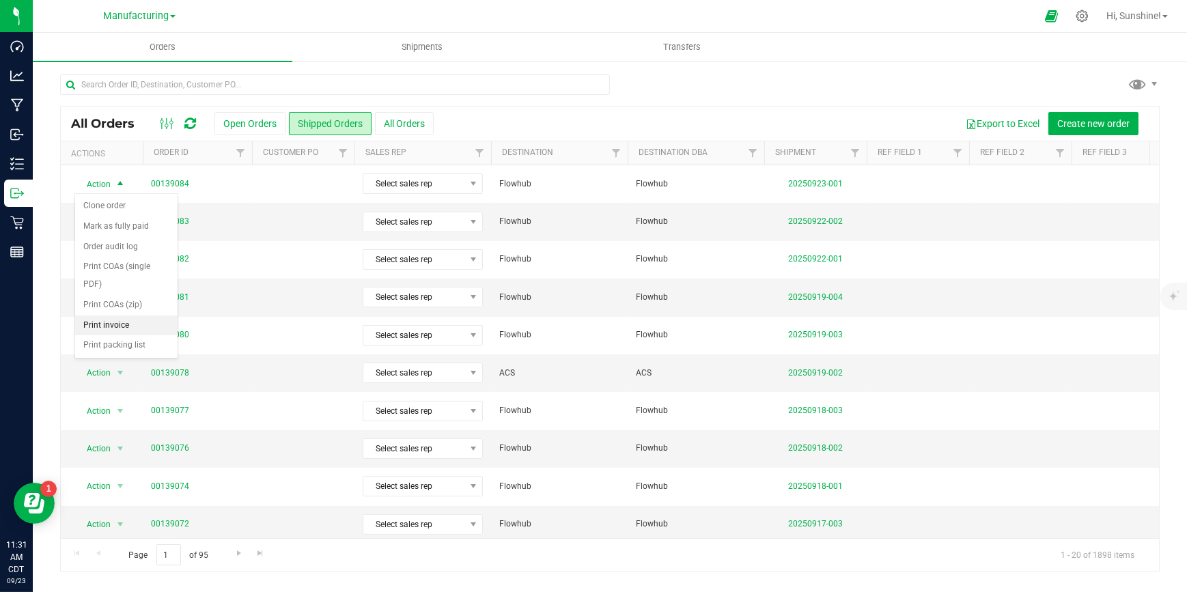
click at [102, 316] on li "Print invoice" at bounding box center [126, 326] width 102 height 20
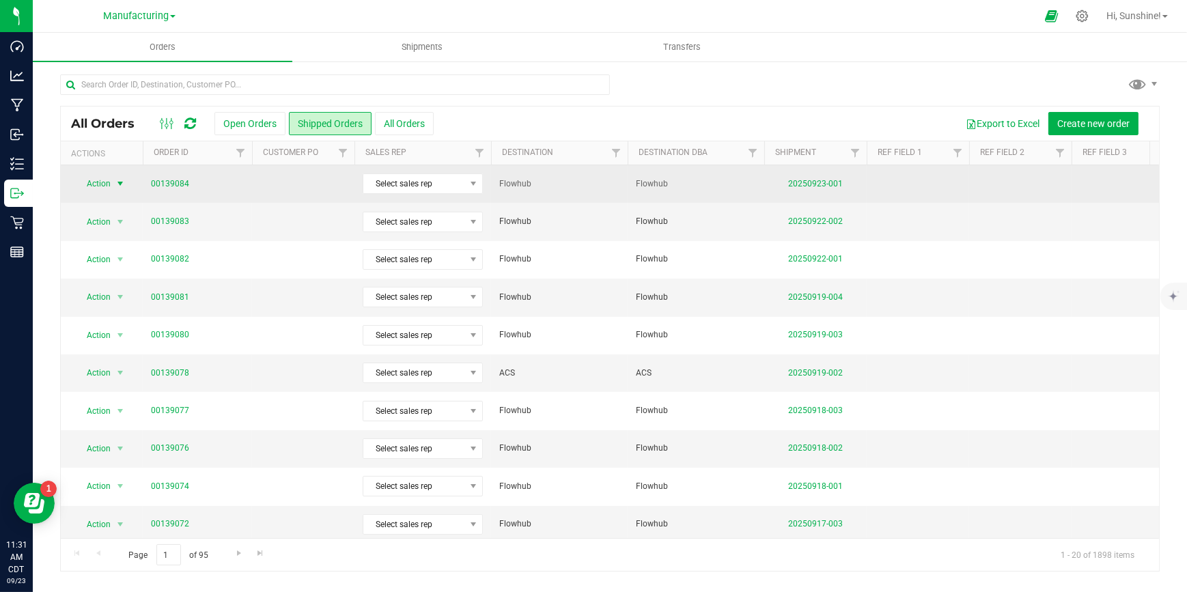
click at [98, 185] on span "Action" at bounding box center [92, 183] width 37 height 19
click at [104, 184] on span "Action" at bounding box center [92, 183] width 37 height 19
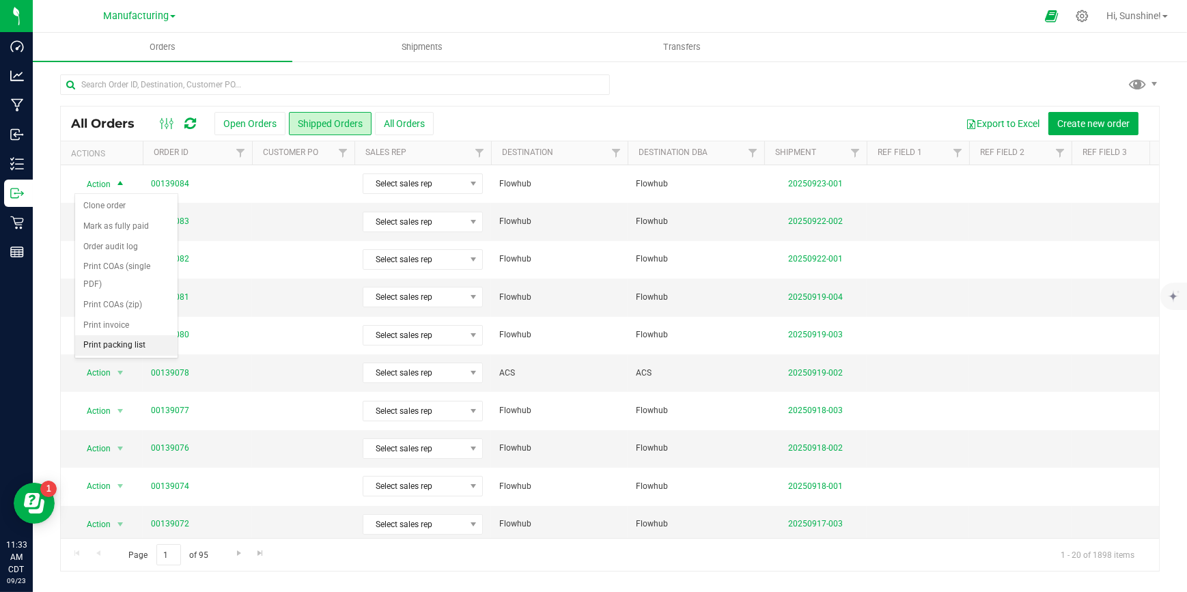
click at [107, 335] on li "Print packing list" at bounding box center [126, 345] width 102 height 20
drag, startPoint x: 1145, startPoint y: 13, endPoint x: 1145, endPoint y: 27, distance: 14.3
click at [1145, 14] on span "Hi, Sunshine!" at bounding box center [1134, 15] width 55 height 11
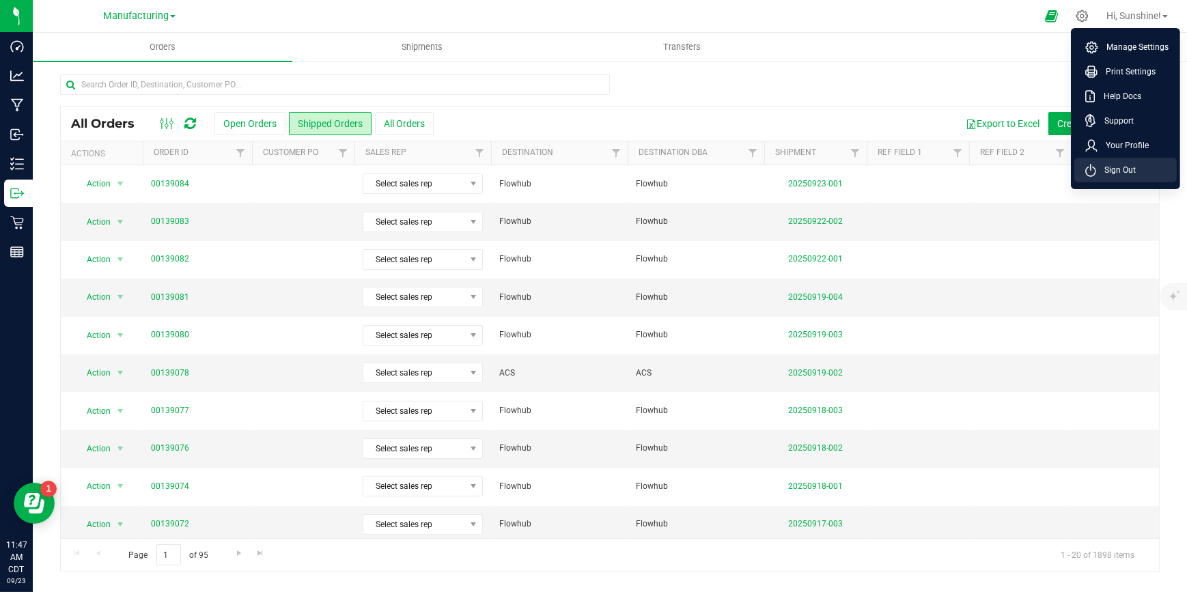
click at [1127, 172] on span "Sign Out" at bounding box center [1116, 170] width 40 height 14
